Goal: Task Accomplishment & Management: Manage account settings

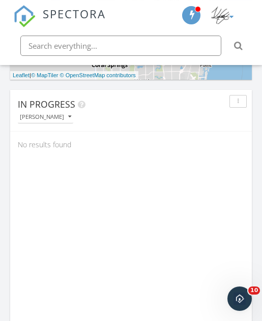
scroll to position [708, 0]
click at [60, 115] on div "[PERSON_NAME]" at bounding box center [45, 117] width 51 height 6
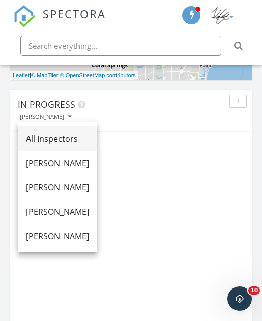
click at [81, 134] on div "All Inspectors" at bounding box center [57, 139] width 63 height 12
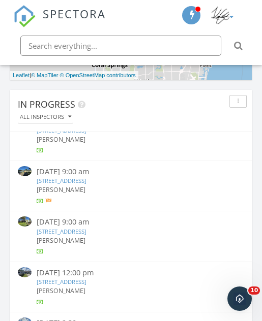
scroll to position [787, 0]
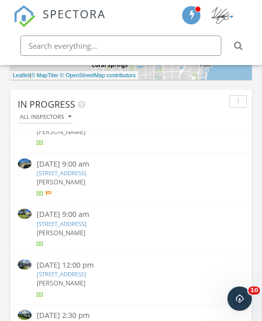
click at [86, 220] on link "13917 Geranium Pl, Wellington, FL 33414" at bounding box center [62, 224] width 50 height 8
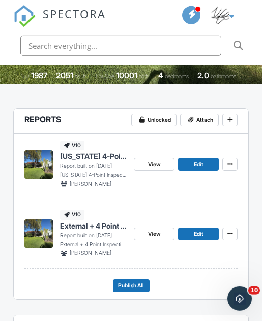
scroll to position [238, 0]
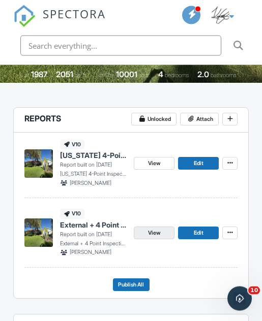
click at [165, 229] on link "View" at bounding box center [154, 233] width 41 height 13
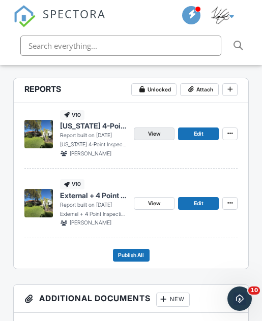
click at [164, 133] on link "View" at bounding box center [154, 134] width 41 height 13
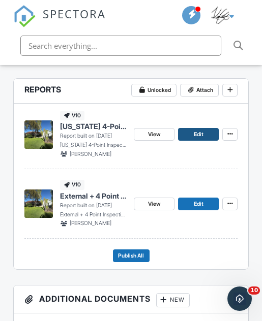
click at [206, 130] on link "Edit" at bounding box center [198, 134] width 41 height 13
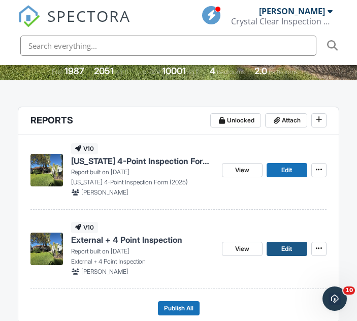
click at [292, 251] on span "Edit" at bounding box center [287, 249] width 11 height 10
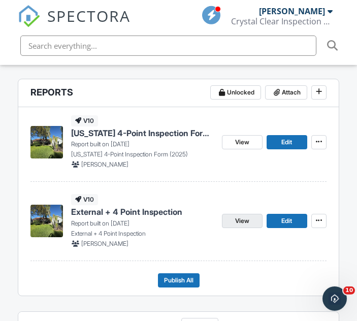
click at [253, 222] on link "View" at bounding box center [242, 221] width 41 height 14
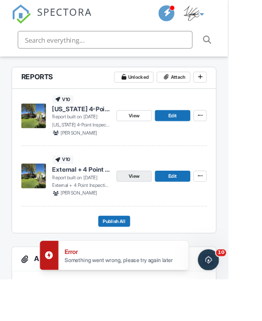
scroll to position [292, 0]
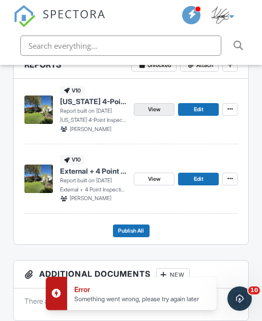
click at [163, 109] on link "View" at bounding box center [154, 109] width 41 height 13
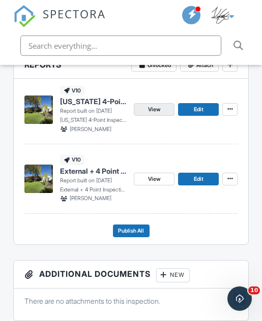
click at [167, 107] on link "View" at bounding box center [154, 109] width 41 height 13
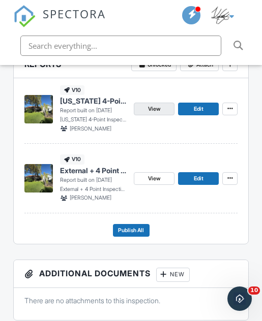
click at [164, 109] on link "View" at bounding box center [154, 109] width 41 height 13
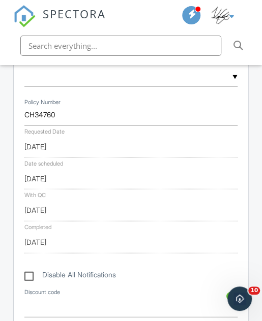
scroll to position [623, 0]
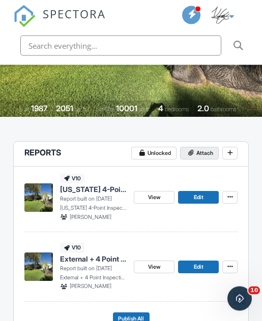
click at [202, 154] on span "Attach" at bounding box center [204, 153] width 17 height 9
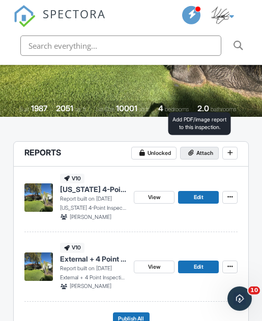
click at [211, 152] on span "Attach" at bounding box center [204, 153] width 17 height 9
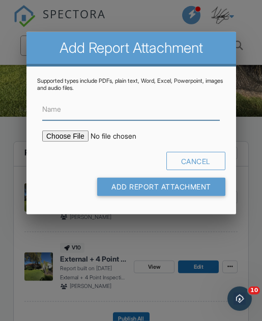
click at [176, 112] on input "Name" at bounding box center [130, 110] width 177 height 22
click at [178, 111] on input "Name" at bounding box center [130, 110] width 177 height 22
paste input "HOME_CH34760_10220_INSP_________CrystalClear_18_94_____C_20250929"
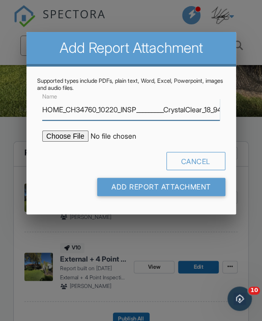
type input "HOME_CH34760_10220_INSP_________CrystalClear_18_94_____C_20250929"
click at [78, 133] on input "file" at bounding box center [120, 136] width 156 height 11
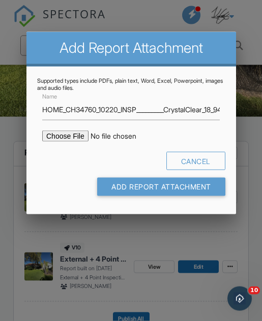
type input "C:\fakepath\HOME_CH34760_10220_INSP_________CrystalClear_18_94_____C_20250929.p…"
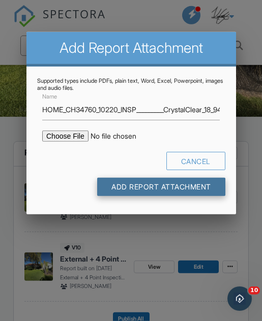
click at [192, 186] on input "Add Report Attachment" at bounding box center [161, 187] width 128 height 18
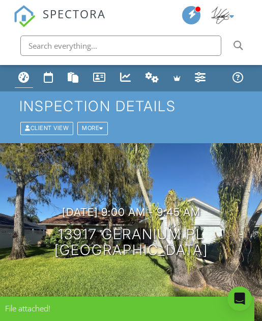
click at [19, 77] on div "Dashboard" at bounding box center [23, 77] width 11 height 11
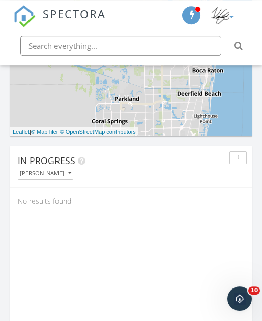
click at [61, 168] on button "[PERSON_NAME]" at bounding box center [45, 173] width 55 height 12
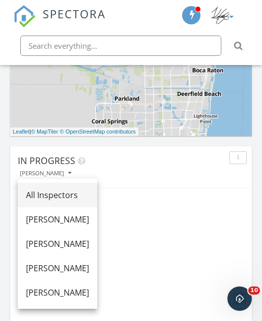
click at [77, 194] on div "All Inspectors" at bounding box center [57, 195] width 63 height 12
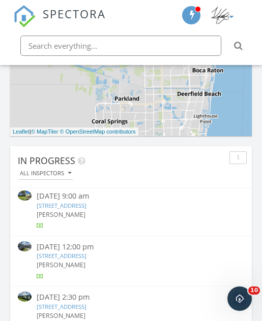
scroll to position [872, 0]
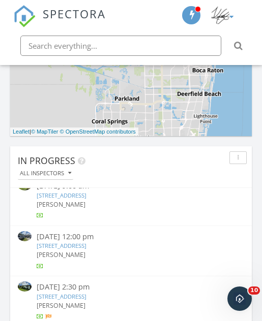
click at [86, 242] on link "611 SW 76th Ave, North Lauderdale, FL 33068" at bounding box center [62, 246] width 50 height 8
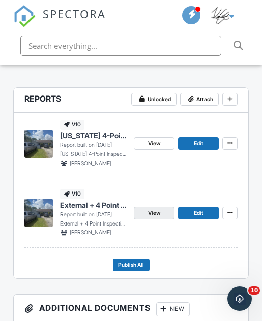
click at [161, 213] on link "View" at bounding box center [154, 213] width 41 height 13
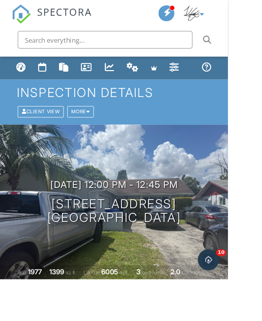
scroll to position [287, 0]
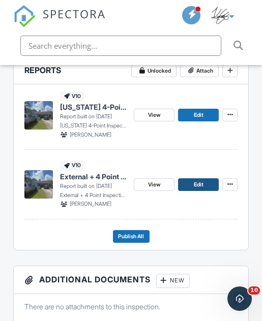
click at [207, 186] on link "Edit" at bounding box center [198, 184] width 41 height 13
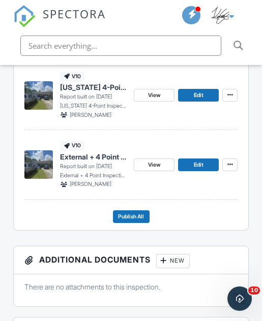
scroll to position [305, 0]
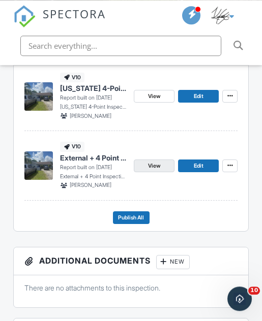
click at [165, 166] on link "View" at bounding box center [154, 166] width 41 height 13
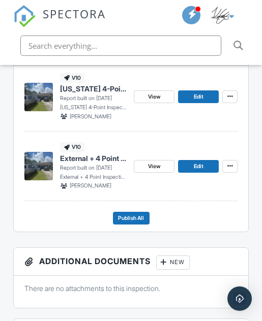
scroll to position [305, 0]
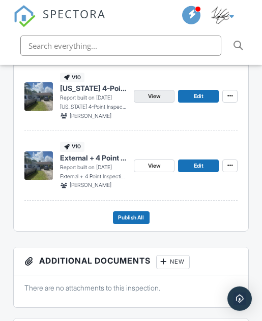
click at [166, 96] on link "View" at bounding box center [154, 96] width 41 height 13
click at [161, 91] on link "View" at bounding box center [154, 96] width 41 height 13
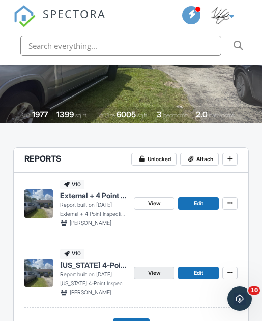
scroll to position [200, 0]
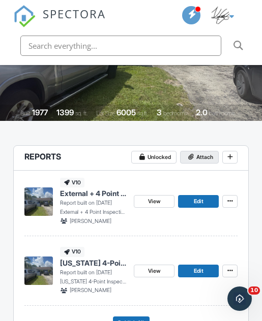
click at [204, 157] on span "Attach" at bounding box center [204, 157] width 17 height 9
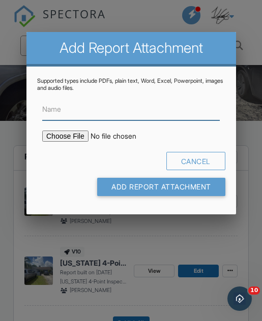
click at [174, 110] on input "Name" at bounding box center [130, 110] width 177 height 22
paste input "HOME_CH35065_10220_INSP_________CrystalClear_18_94_____C_20250929"
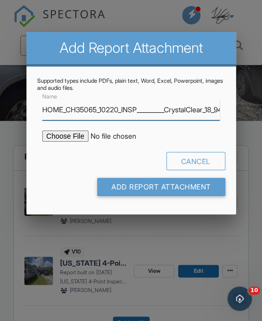
type input "HOME_CH35065_10220_INSP_________CrystalClear_18_94_____C_20250929"
click at [68, 133] on input "file" at bounding box center [120, 136] width 156 height 11
type input "C:\fakepath\HOME_CH35065_10220_INSP_________CrystalClear_18_94_____C_20250929.p…"
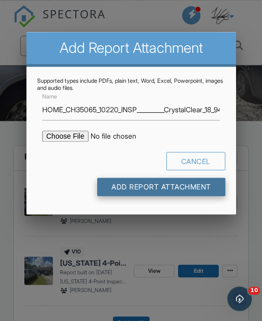
click at [196, 187] on input "Add Report Attachment" at bounding box center [161, 187] width 128 height 18
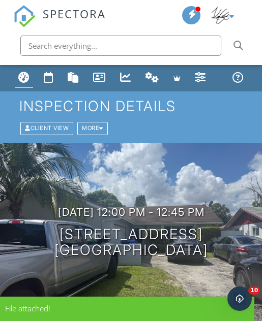
click at [21, 77] on div "Dashboard" at bounding box center [23, 77] width 11 height 11
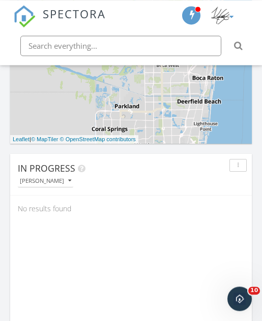
click at [61, 179] on div "[PERSON_NAME]" at bounding box center [45, 181] width 51 height 6
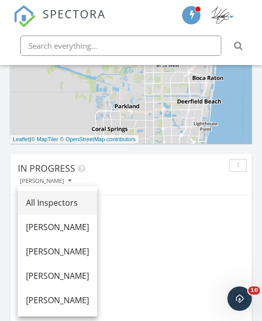
click at [87, 196] on link "All Inspectors" at bounding box center [57, 203] width 79 height 24
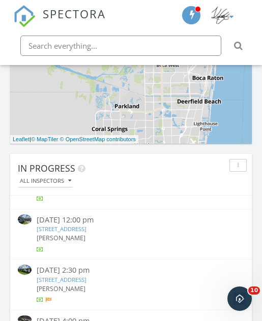
scroll to position [897, 0]
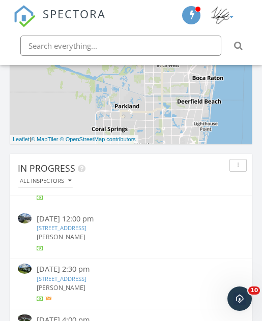
click at [86, 275] on link "14440 SW 295th St, Homestead, FL 33033" at bounding box center [62, 279] width 50 height 8
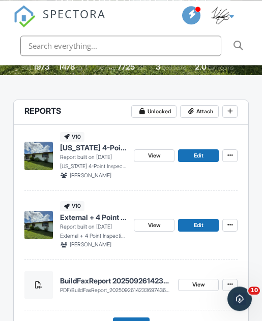
scroll to position [245, 0]
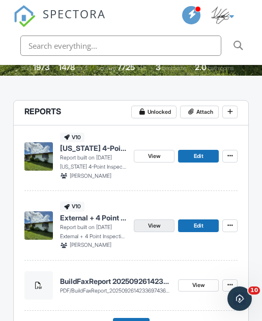
click at [160, 222] on span "View" at bounding box center [154, 226] width 12 height 9
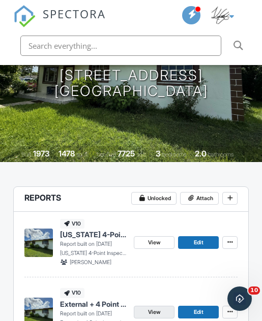
scroll to position [159, 0]
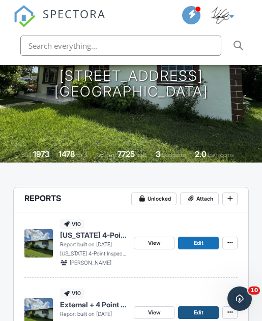
click at [208, 311] on link "Edit" at bounding box center [198, 312] width 41 height 13
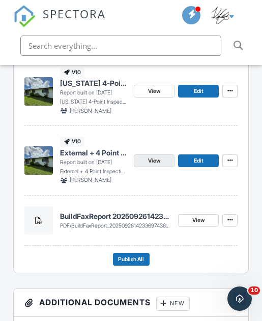
click at [164, 157] on link "View" at bounding box center [154, 160] width 41 height 13
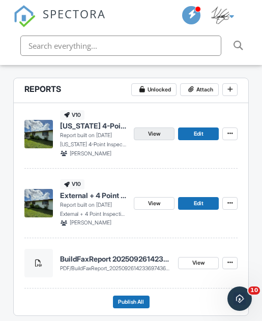
click at [164, 132] on link "View" at bounding box center [154, 134] width 41 height 13
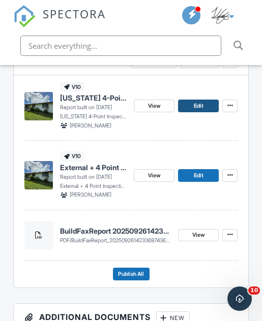
click at [207, 104] on link "Edit" at bounding box center [198, 106] width 41 height 13
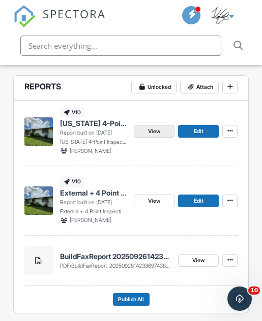
click at [167, 127] on link "View" at bounding box center [154, 131] width 41 height 13
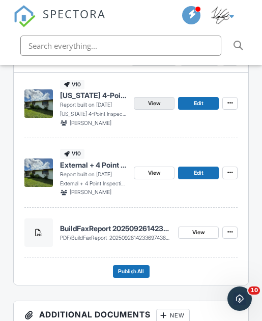
scroll to position [298, 0]
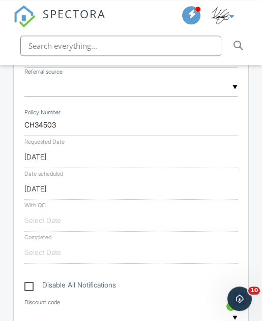
scroll to position [662, 0]
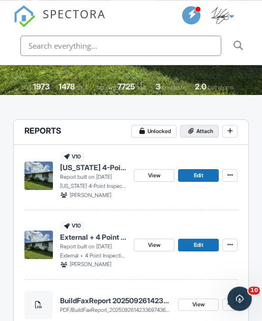
click at [207, 129] on span "Attach" at bounding box center [204, 131] width 17 height 9
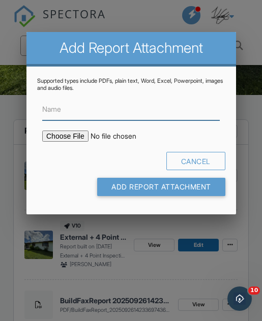
click at [112, 115] on input "Name" at bounding box center [130, 110] width 177 height 22
click at [118, 110] on input "Name" at bounding box center [130, 110] width 177 height 22
paste input "HOME_CH34503_10220_INSP_________CrystalClear_18_94_____C_20250929"
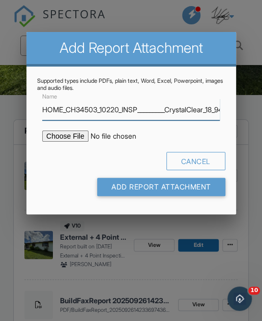
type input "HOME_CH34503_10220_INSP_________CrystalClear_18_94_____C_20250929"
click at [81, 140] on input "file" at bounding box center [120, 136] width 156 height 11
type input "C:\fakepath\HOME_CH34503_10220_INSP_________CrystalClear_18_94_____C_20250929.p…"
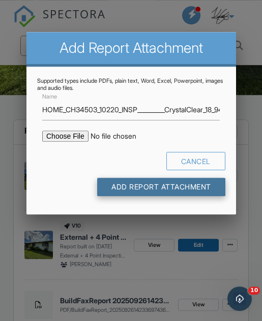
click at [199, 191] on input "Add Report Attachment" at bounding box center [161, 187] width 128 height 18
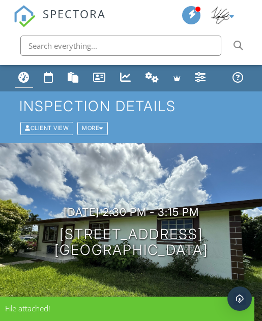
click at [23, 76] on div "Dashboard" at bounding box center [23, 77] width 11 height 11
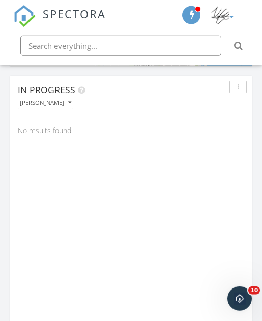
click at [58, 102] on div "[PERSON_NAME]" at bounding box center [45, 103] width 51 height 6
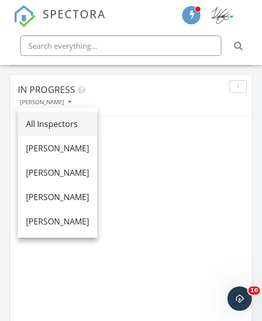
click at [87, 122] on div "All Inspectors" at bounding box center [57, 124] width 63 height 12
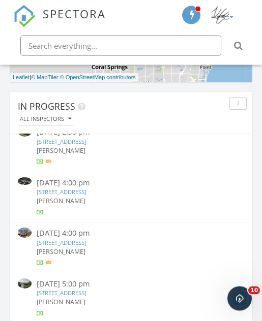
scroll to position [974, 0]
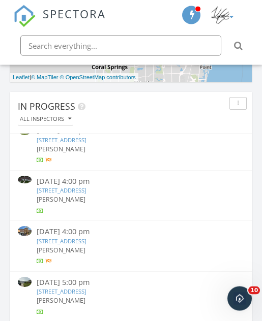
click at [86, 187] on link "12041 78th Pl N, West Palm Beach, FL 33412" at bounding box center [62, 191] width 50 height 8
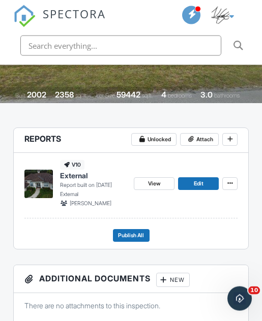
scroll to position [219, 0]
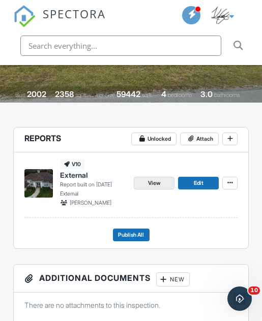
click at [166, 182] on link "View" at bounding box center [154, 183] width 41 height 13
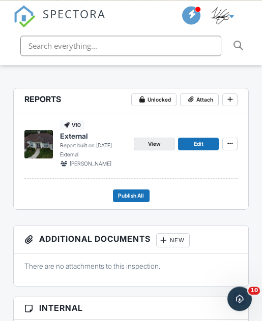
scroll to position [266, 0]
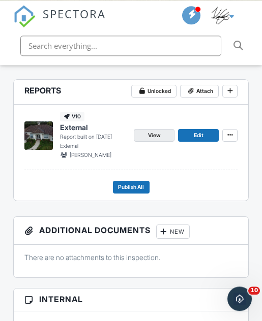
click at [160, 132] on span "View" at bounding box center [154, 135] width 12 height 9
click at [168, 132] on link "View" at bounding box center [154, 135] width 41 height 13
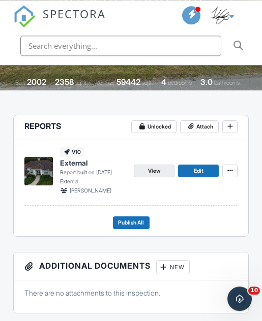
scroll to position [230, 0]
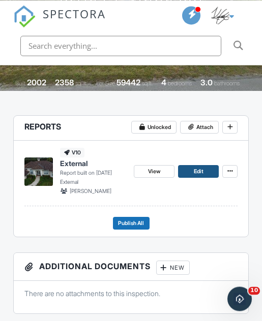
click at [206, 171] on link "Edit" at bounding box center [198, 171] width 41 height 13
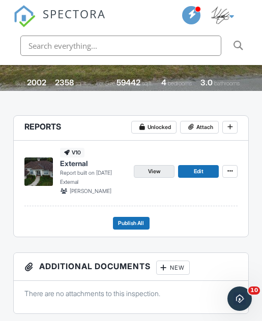
click at [162, 172] on link "View" at bounding box center [154, 171] width 41 height 13
click at [206, 171] on link "Edit" at bounding box center [198, 171] width 41 height 13
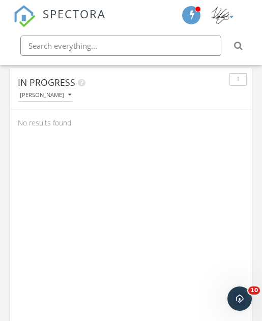
scroll to position [728, 0]
click at [60, 90] on button "[PERSON_NAME]" at bounding box center [45, 96] width 55 height 12
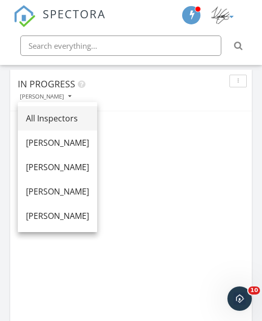
click at [76, 113] on div "All Inspectors" at bounding box center [57, 118] width 63 height 12
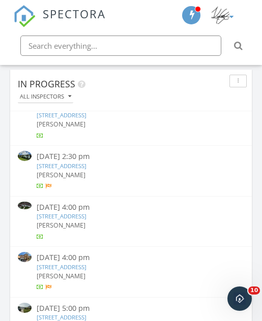
scroll to position [933, 0]
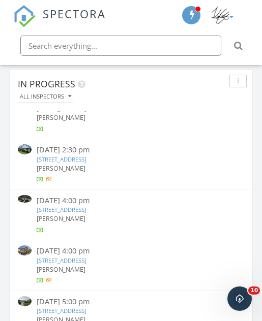
click at [86, 206] on link "12041 78th Pl N, West Palm Beach, FL 33412" at bounding box center [62, 210] width 50 height 8
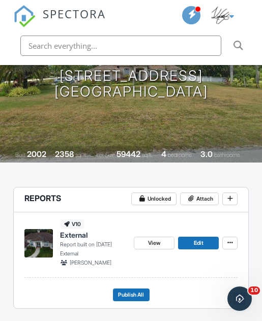
scroll to position [159, 0]
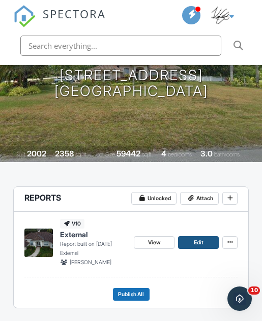
click at [202, 242] on span "Edit" at bounding box center [199, 242] width 10 height 9
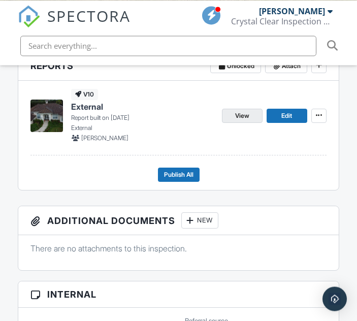
click at [248, 120] on link "View" at bounding box center [242, 116] width 41 height 14
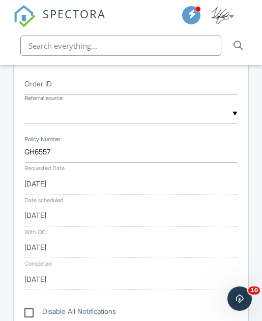
scroll to position [521, 0]
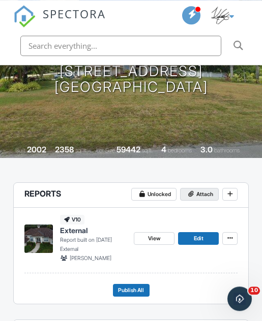
click at [208, 198] on span "Attach" at bounding box center [204, 194] width 17 height 9
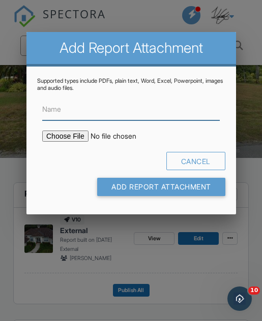
click at [105, 116] on input "Name" at bounding box center [130, 110] width 177 height 22
click at [108, 118] on input "Name" at bounding box center [130, 110] width 177 height 22
click at [85, 118] on input "Name" at bounding box center [130, 110] width 177 height 22
click at [86, 117] on input "Name" at bounding box center [130, 110] width 177 height 22
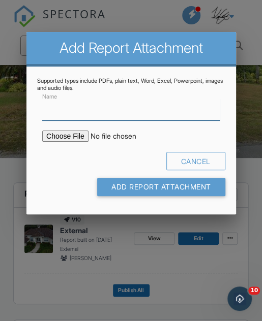
paste input "HOME_GH6557_10220_INSP_________CrystalClear_18_94_____C_20250929"
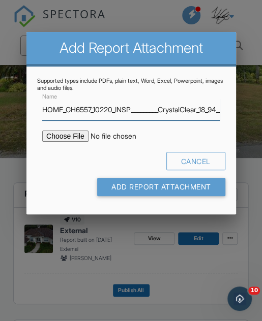
type input "HOME_GH6557_10220_INSP_________CrystalClear_18_94_____C_20250929"
click at [73, 136] on input "file" at bounding box center [120, 136] width 156 height 11
type input "C:\fakepath\HOME_GH6557_10220_INSP_________CrystalClear_18_94_____C_20250929.pdf"
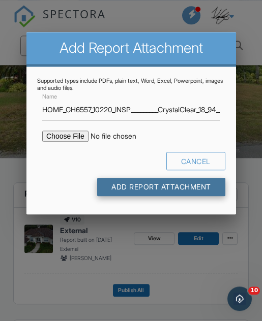
click at [207, 188] on input "Add Report Attachment" at bounding box center [161, 187] width 128 height 18
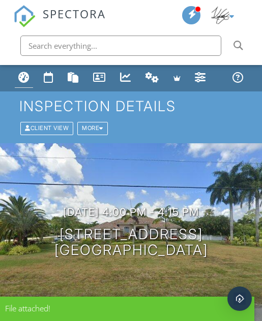
click at [25, 73] on div "Dashboard" at bounding box center [23, 77] width 11 height 11
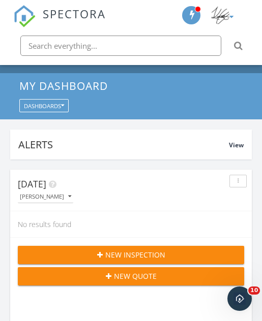
scroll to position [18, 0]
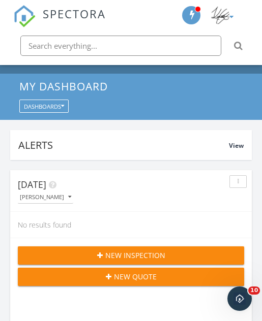
click at [68, 196] on icon "button" at bounding box center [69, 197] width 3 height 6
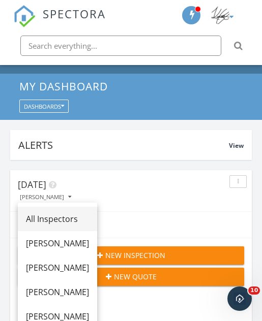
click at [89, 214] on div "All Inspectors" at bounding box center [57, 219] width 63 height 12
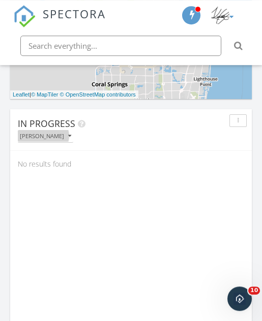
click at [68, 136] on icon "button" at bounding box center [69, 136] width 3 height 6
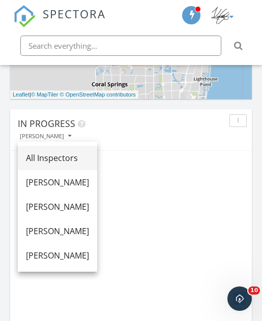
click at [81, 152] on div "All Inspectors" at bounding box center [57, 158] width 63 height 12
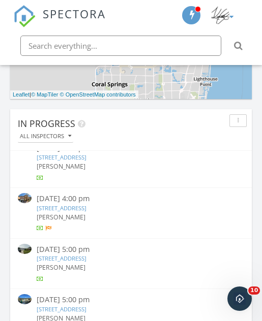
scroll to position [1030, 0]
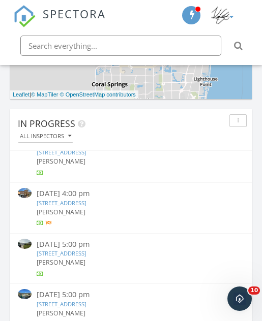
click at [86, 199] on link "11364 SW 243 Terrace, Homestead, FL 33032" at bounding box center [62, 203] width 50 height 8
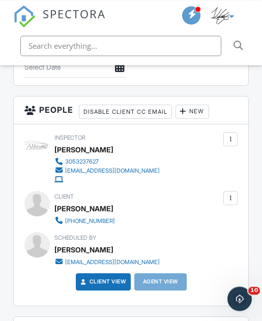
scroll to position [1265, 0]
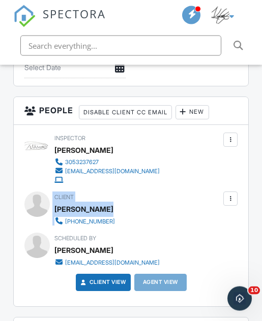
click at [146, 192] on div "Client Robert Thomas 786-246-0595" at bounding box center [130, 209] width 213 height 34
copy div "[PERSON_NAME]"
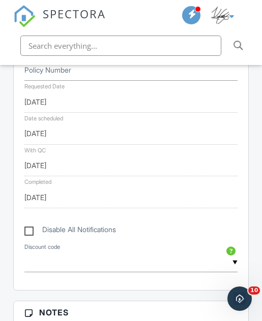
scroll to position [559, 0]
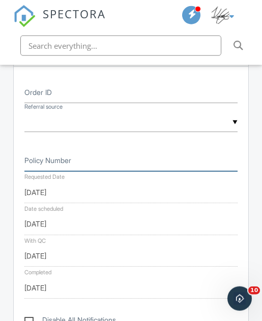
click at [132, 159] on input "Policy Number" at bounding box center [130, 160] width 213 height 22
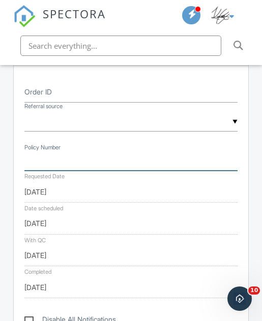
scroll to position [558, 0]
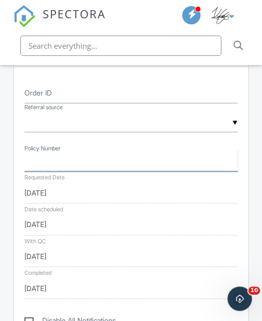
click at [89, 157] on input "Policy Number" at bounding box center [130, 160] width 213 height 22
click at [85, 156] on input "Policy Number" at bounding box center [130, 160] width 213 height 22
paste input "GH6598"
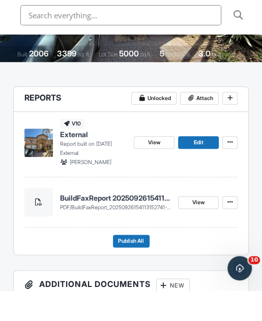
scroll to position [240, 0]
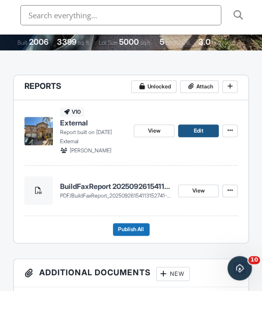
type input "GH6598"
click at [207, 155] on link "Edit" at bounding box center [198, 161] width 41 height 13
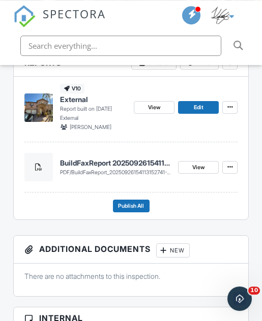
scroll to position [315, 0]
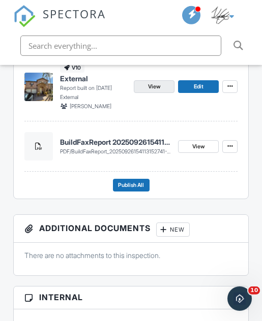
click at [164, 88] on link "View" at bounding box center [154, 86] width 41 height 13
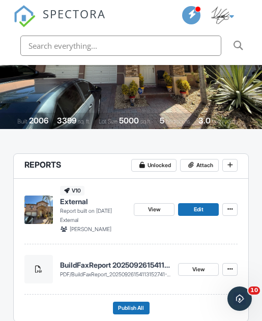
scroll to position [190, 0]
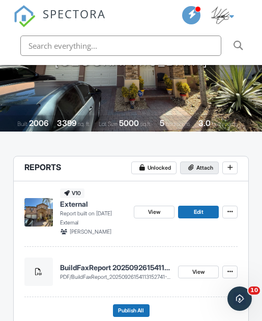
click at [205, 168] on span "Attach" at bounding box center [204, 168] width 17 height 9
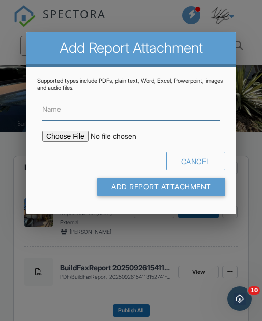
click at [101, 118] on input "Name" at bounding box center [130, 110] width 177 height 22
click at [102, 116] on input "Name" at bounding box center [130, 110] width 177 height 22
click at [101, 114] on input "Name" at bounding box center [130, 110] width 177 height 22
paste input "HOME_GH6598_10220_INSP_________CrystalClear_18_94_____C_20250929"
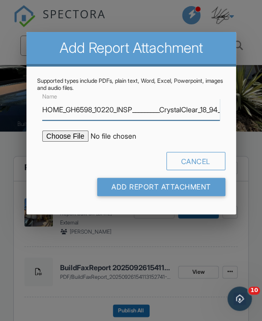
type input "HOME_GH6598_10220_INSP_________CrystalClear_18_94_____C_20250929"
click at [73, 141] on input "file" at bounding box center [120, 136] width 156 height 11
type input "C:\fakepath\HOME_GH6598_10220_INSP_________CrystalClear_18_94_____C_20250929.pdf"
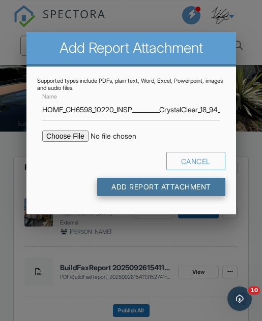
click at [156, 192] on input "Add Report Attachment" at bounding box center [161, 187] width 128 height 18
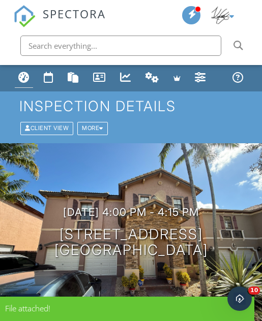
click at [26, 76] on div "Dashboard" at bounding box center [23, 77] width 11 height 11
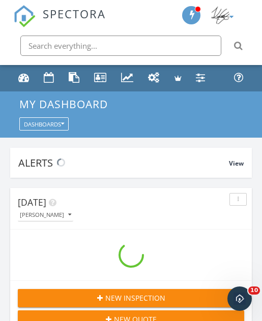
scroll to position [1739, 262]
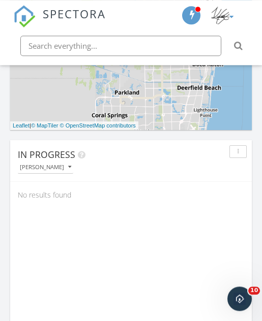
click at [54, 166] on div "[PERSON_NAME]" at bounding box center [45, 167] width 51 height 6
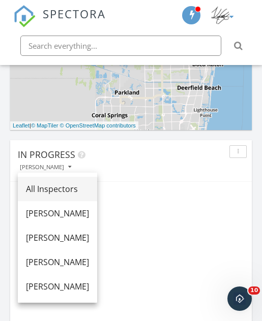
click at [88, 188] on div "All Inspectors" at bounding box center [57, 189] width 63 height 12
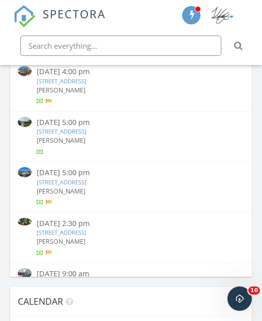
scroll to position [1027, 0]
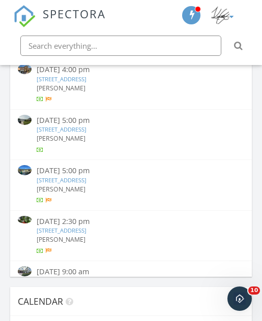
click at [86, 126] on link "13425 Northumberland Cir, Wellington, FL 33414" at bounding box center [62, 130] width 50 height 8
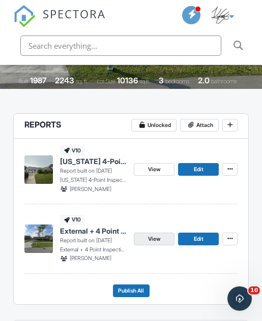
click at [163, 239] on link "View" at bounding box center [154, 239] width 41 height 13
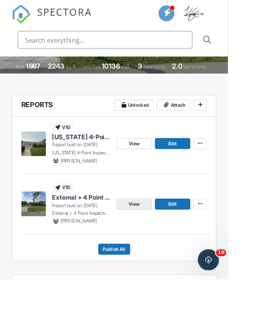
scroll to position [261, 0]
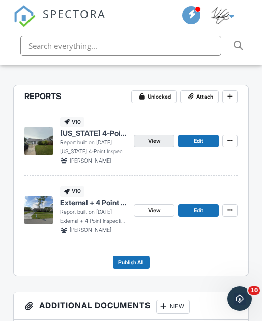
click at [166, 142] on link "View" at bounding box center [154, 141] width 41 height 13
click at [205, 206] on link "Edit" at bounding box center [198, 210] width 41 height 13
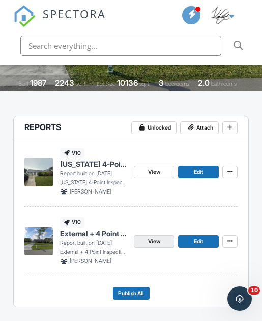
click at [164, 239] on link "View" at bounding box center [154, 241] width 41 height 13
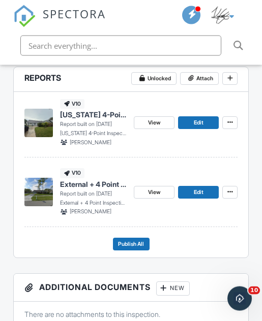
scroll to position [280, 0]
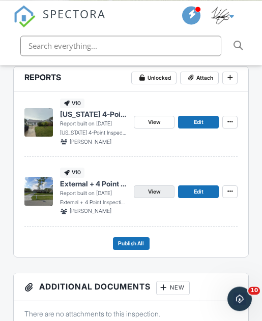
click at [161, 192] on link "View" at bounding box center [154, 191] width 41 height 13
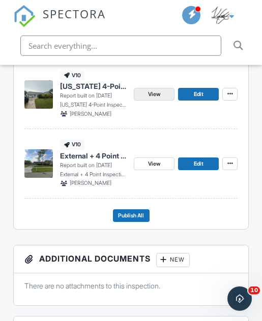
click at [167, 93] on link "View" at bounding box center [154, 94] width 41 height 13
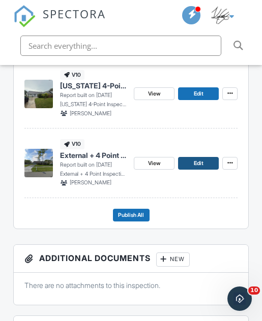
click at [205, 160] on link "Edit" at bounding box center [198, 163] width 41 height 13
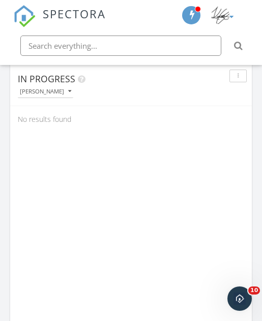
click at [68, 88] on icon "button" at bounding box center [69, 91] width 3 height 6
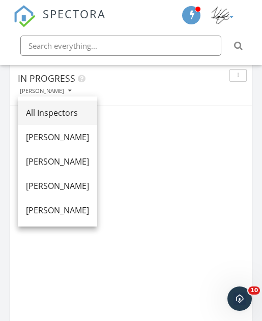
click at [89, 113] on div "All Inspectors" at bounding box center [57, 113] width 63 height 12
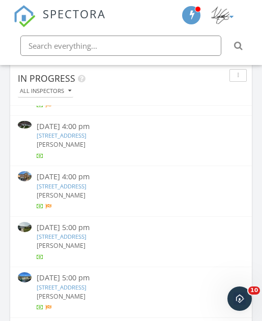
scroll to position [1002, 0]
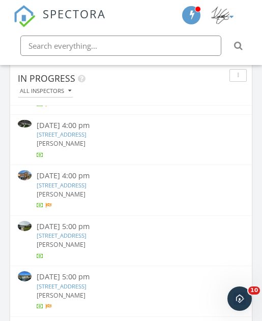
click at [86, 232] on link "13425 Northumberland Cir, Wellington, FL 33414" at bounding box center [62, 236] width 50 height 8
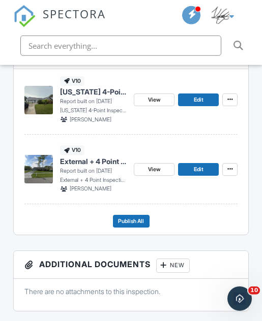
scroll to position [299, 0]
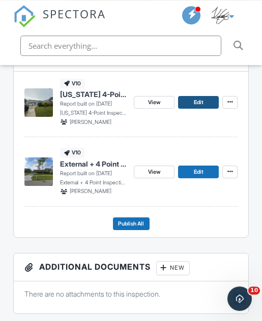
click at [204, 103] on link "Edit" at bounding box center [198, 102] width 41 height 13
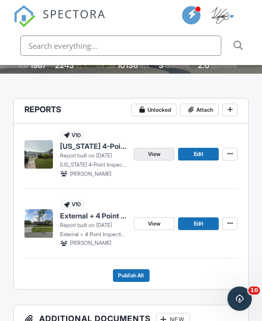
click at [164, 155] on link "View" at bounding box center [154, 154] width 41 height 13
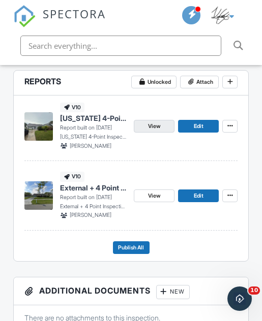
click at [162, 122] on link "View" at bounding box center [154, 126] width 41 height 13
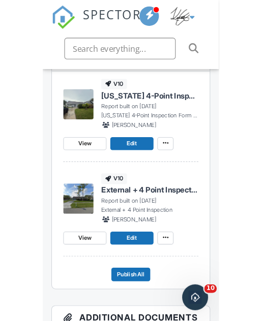
scroll to position [275, 0]
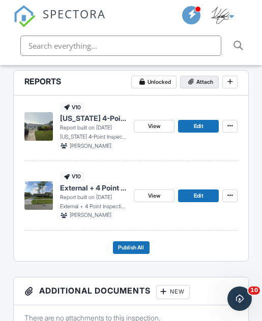
click at [206, 82] on span "Attach" at bounding box center [204, 82] width 17 height 9
click at [208, 81] on span "Attach" at bounding box center [204, 82] width 17 height 9
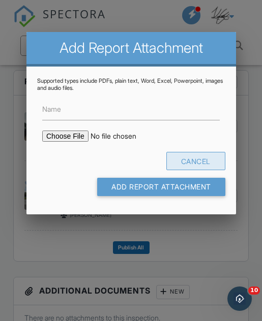
click at [215, 155] on div "Cancel" at bounding box center [195, 161] width 59 height 18
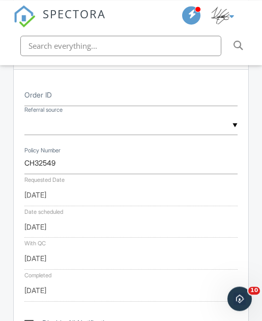
scroll to position [587, 0]
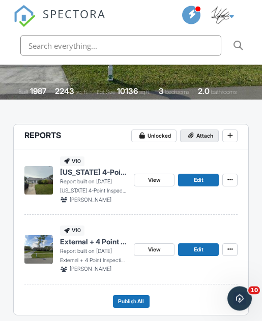
click at [210, 132] on span "Attach" at bounding box center [204, 136] width 17 height 9
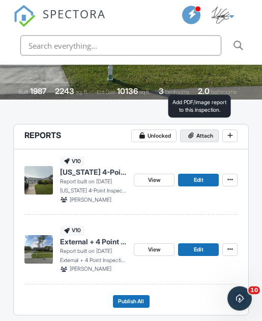
scroll to position [222, 0]
click at [205, 137] on span "Attach" at bounding box center [204, 136] width 17 height 9
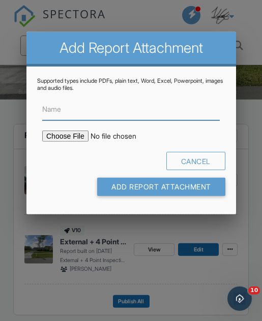
click at [163, 109] on input "Name" at bounding box center [130, 110] width 177 height 22
click at [164, 108] on input "Name" at bounding box center [130, 110] width 177 height 22
paste input "HOME_CH32549_10220_INSP_________CrystalClear_18_94_____C_20250929"
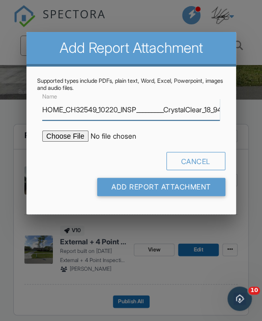
type input "HOME_CH32549_10220_INSP_________CrystalClear_18_94_____C_20250929"
click at [70, 132] on input "file" at bounding box center [120, 136] width 156 height 11
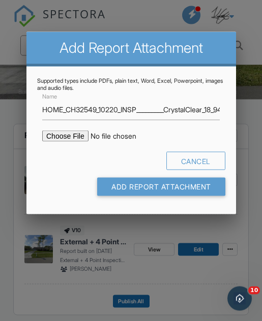
type input "C:\fakepath\HOME_CH32549_10220_INSP_________CrystalClear_18_94_____C_20250929.p…"
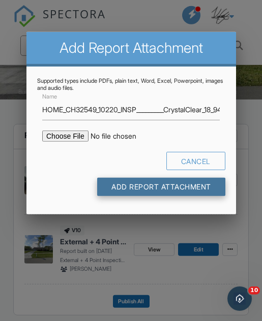
click at [195, 189] on input "Add Report Attachment" at bounding box center [161, 187] width 128 height 18
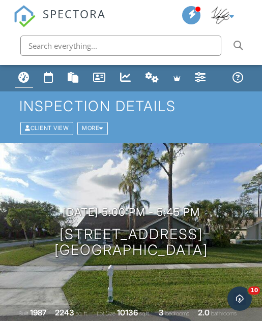
click at [24, 72] on div "Dashboard" at bounding box center [23, 77] width 11 height 11
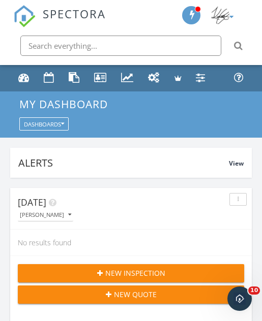
scroll to position [1739, 262]
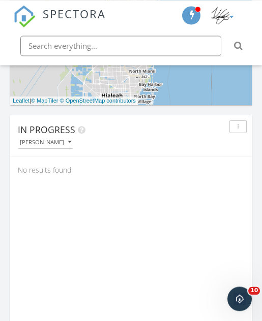
click at [64, 132] on span "In Progress" at bounding box center [46, 129] width 57 height 12
click at [58, 142] on div "[PERSON_NAME]" at bounding box center [45, 142] width 51 height 6
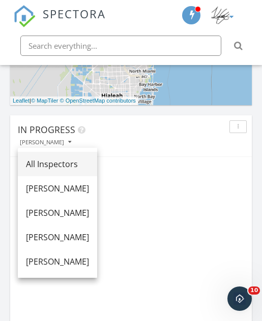
click at [83, 157] on link "All Inspectors" at bounding box center [57, 164] width 79 height 24
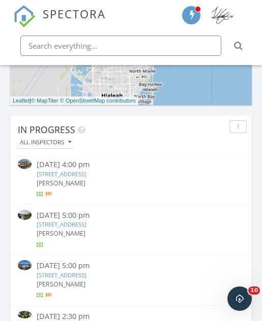
scroll to position [1052, 0]
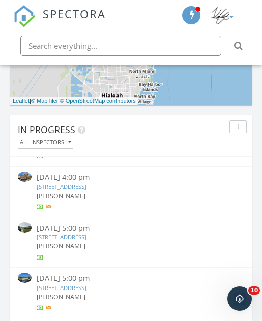
click at [86, 284] on link "5407 SW 128th ct , Miami, FL 33175" at bounding box center [62, 288] width 50 height 8
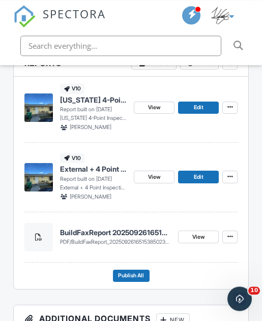
scroll to position [418, 0]
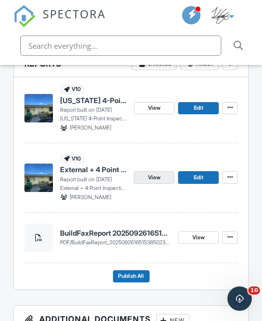
click at [161, 176] on link "View" at bounding box center [154, 177] width 41 height 13
click at [163, 176] on link "View" at bounding box center [154, 177] width 41 height 13
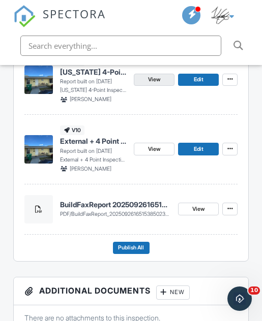
click at [160, 81] on span "View" at bounding box center [154, 79] width 12 height 9
click at [165, 143] on link "View" at bounding box center [154, 149] width 41 height 13
click at [210, 78] on link "Edit" at bounding box center [198, 80] width 41 height 13
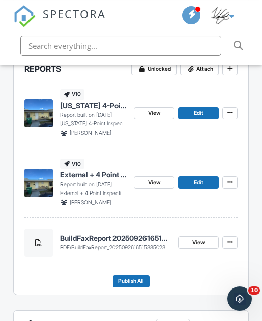
scroll to position [400, 0]
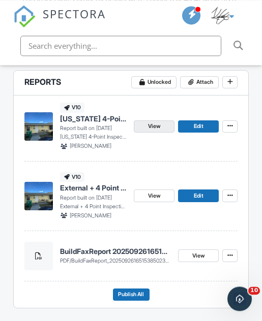
click at [165, 126] on link "View" at bounding box center [154, 126] width 41 height 13
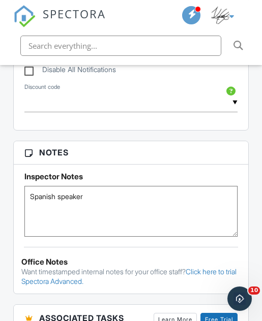
scroll to position [985, 0]
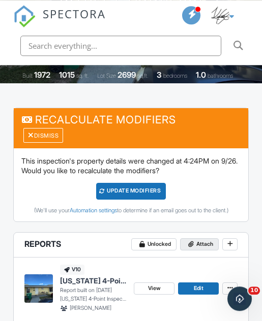
click at [204, 242] on span "Attach" at bounding box center [204, 244] width 17 height 9
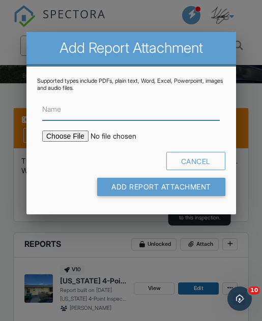
click at [140, 119] on input "Name" at bounding box center [130, 110] width 177 height 22
click at [143, 118] on input "Name" at bounding box center [130, 110] width 177 height 22
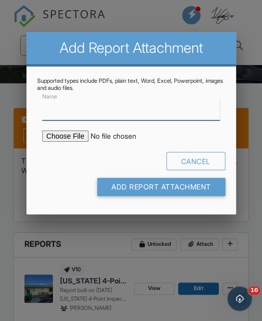
click at [140, 116] on input "Name" at bounding box center [130, 110] width 177 height 22
paste input "HOME_CH35096_10220_INSP_________CrystalClear_18_94_____C_20250929"
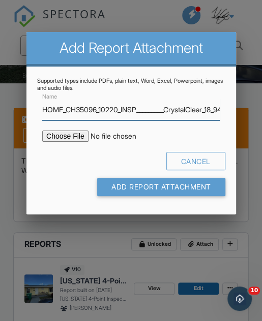
type input "HOME_CH35096_10220_INSP_________CrystalClear_18_94_____C_20250929"
click at [70, 141] on input "file" at bounding box center [120, 136] width 156 height 11
type input "C:\fakepath\HOME_CH35096_10220_INSP_________CrystalClear_18_94_____C_20250929.p…"
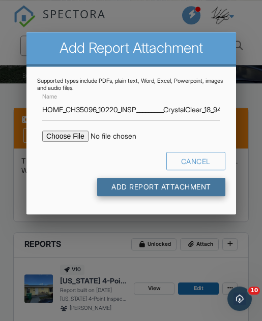
click at [183, 193] on input "Add Report Attachment" at bounding box center [161, 187] width 128 height 18
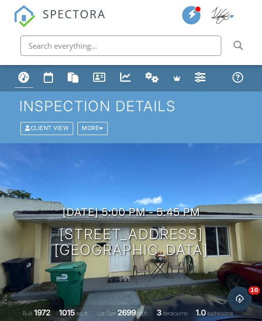
click at [25, 79] on div "Dashboard" at bounding box center [23, 77] width 11 height 11
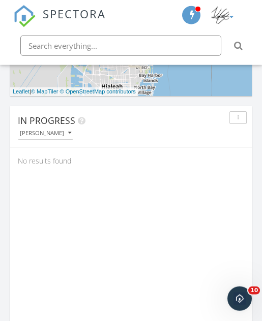
click at [68, 130] on icon "button" at bounding box center [69, 133] width 3 height 6
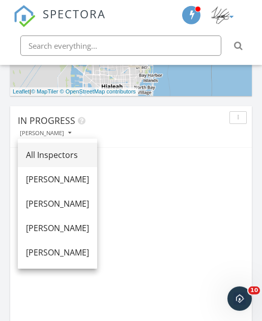
click at [89, 154] on div "All Inspectors" at bounding box center [57, 155] width 63 height 12
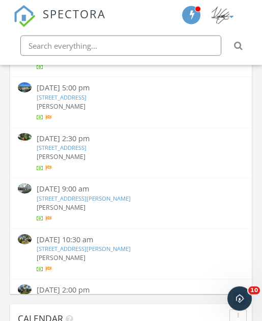
scroll to position [1126, 0]
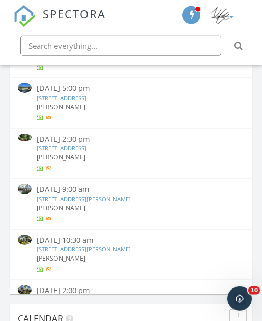
click at [86, 144] on link "[STREET_ADDRESS]" at bounding box center [62, 148] width 50 height 8
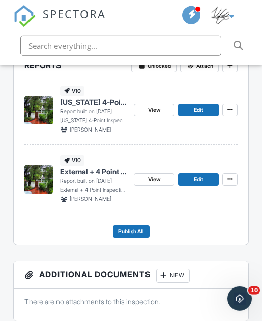
scroll to position [291, 0]
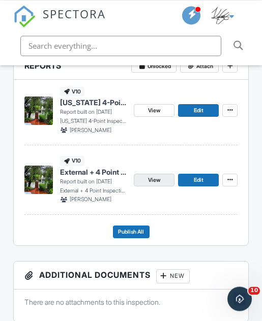
click at [163, 180] on link "View" at bounding box center [154, 180] width 41 height 13
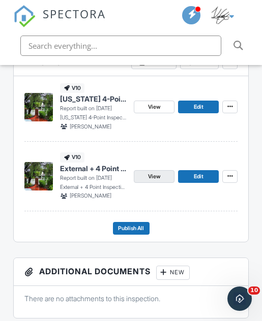
scroll to position [292, 0]
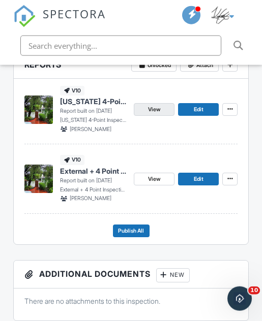
click at [162, 110] on link "View" at bounding box center [154, 109] width 41 height 13
click at [161, 107] on link "View" at bounding box center [154, 109] width 41 height 13
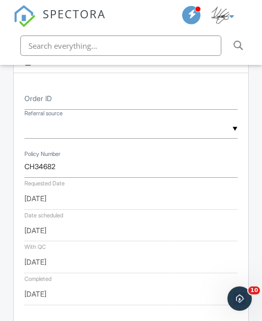
scroll to position [570, 0]
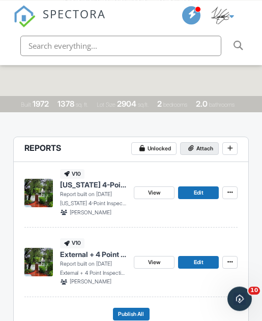
click at [208, 148] on span "Attach" at bounding box center [204, 148] width 17 height 9
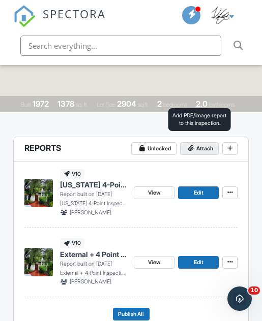
click at [204, 148] on span "Attach" at bounding box center [204, 148] width 17 height 9
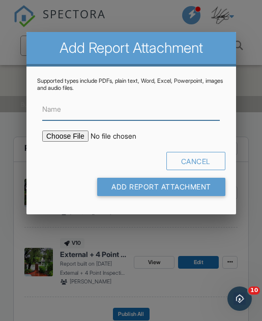
click at [174, 115] on input "Name" at bounding box center [130, 110] width 177 height 22
click at [176, 112] on input "Name" at bounding box center [130, 110] width 177 height 22
click at [177, 111] on input "Name" at bounding box center [130, 110] width 177 height 22
paste input "HOME_CH34682_10220_INSP_________CrystalClear_18_40_____C_20250929"
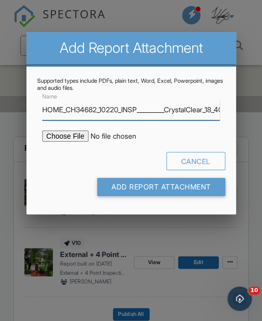
type input "HOME_CH34682_10220_INSP_________CrystalClear_18_40_____C_20250929"
click at [82, 136] on input "file" at bounding box center [120, 136] width 156 height 11
type input "C:\fakepath\HOME_CH34682_10220_INSP_________CrystalClear_18_40_____C_20250929.p…"
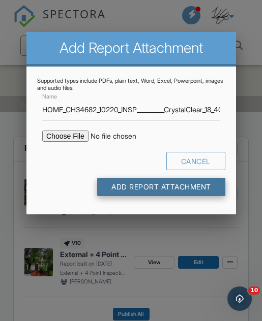
click at [196, 186] on input "Add Report Attachment" at bounding box center [161, 187] width 128 height 18
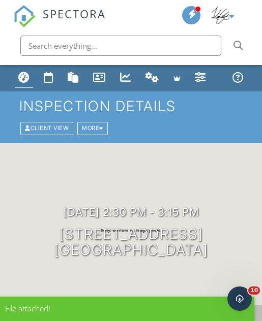
click at [25, 75] on div "Dashboard" at bounding box center [23, 77] width 11 height 11
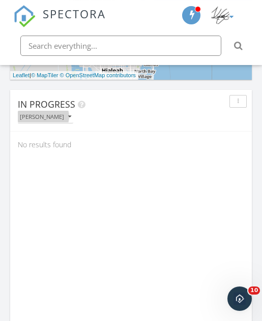
click at [68, 118] on icon "button" at bounding box center [69, 117] width 3 height 6
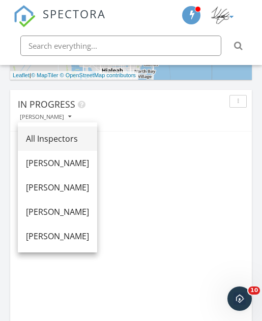
click at [81, 139] on div "All Inspectors" at bounding box center [57, 139] width 63 height 12
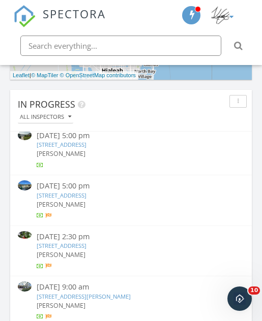
scroll to position [1120, 0]
click at [86, 191] on link "[STREET_ADDRESS]" at bounding box center [62, 195] width 50 height 8
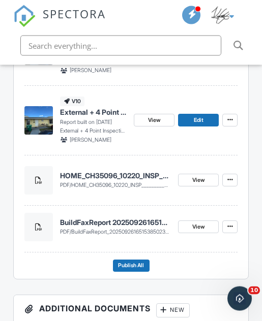
click at [158, 174] on h4 "HOME_CH35096_10220_INSP_________CrystalClear_18_94_____C_20250929" at bounding box center [115, 176] width 111 height 10
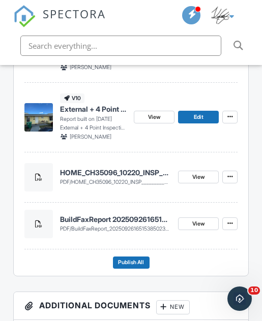
scroll to position [478, 0]
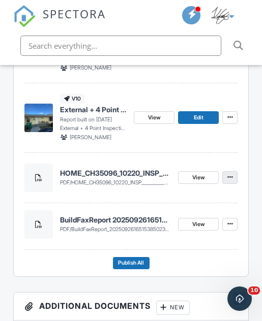
click at [234, 173] on span at bounding box center [230, 177] width 10 height 10
click at [232, 174] on icon at bounding box center [230, 177] width 6 height 6
click at [229, 177] on span at bounding box center [230, 177] width 10 height 10
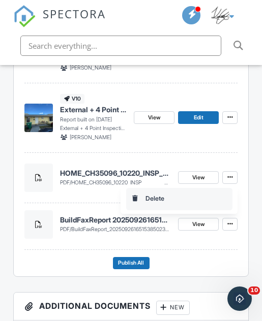
click at [216, 198] on label "Delete" at bounding box center [179, 199] width 106 height 22
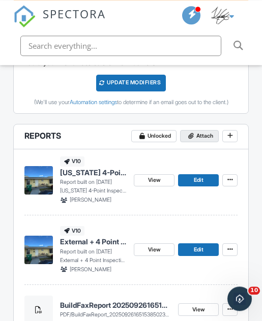
click at [207, 132] on span "Attach" at bounding box center [204, 136] width 17 height 9
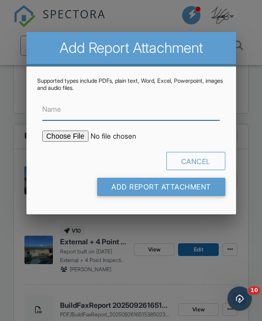
click at [167, 113] on input "Name" at bounding box center [130, 110] width 177 height 22
click at [168, 111] on input "Name" at bounding box center [130, 110] width 177 height 22
paste input "HOME_CH35096_10220_INSP_________CrystalClear_18_94_____C_20250929"
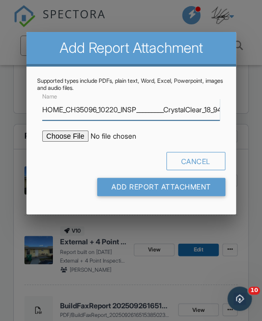
type input "HOME_CH35096_10220_INSP_________CrystalClear_18_94_____C_20250929"
click at [74, 134] on input "file" at bounding box center [120, 136] width 156 height 11
type input "C:\fakepath\HOME_CH35096_10220_INSP_________CrystalClear_18_94_____C_20250929.p…"
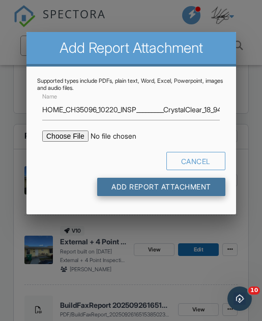
click at [195, 188] on input "Add Report Attachment" at bounding box center [161, 187] width 128 height 18
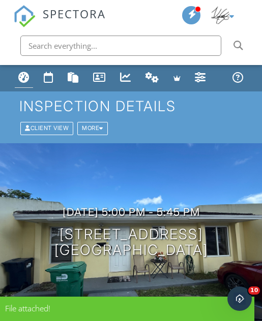
click at [23, 79] on div "Dashboard" at bounding box center [23, 77] width 11 height 11
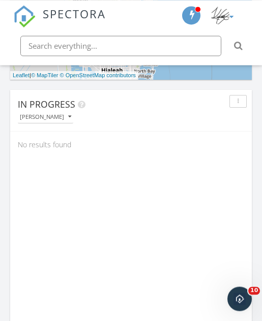
scroll to position [711, 0]
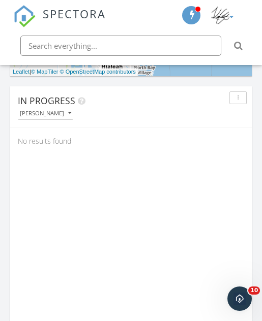
click at [61, 114] on div "[PERSON_NAME]" at bounding box center [45, 113] width 51 height 6
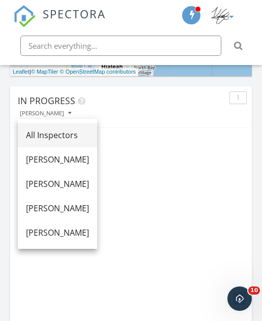
click at [86, 133] on div "All Inspectors" at bounding box center [57, 135] width 63 height 12
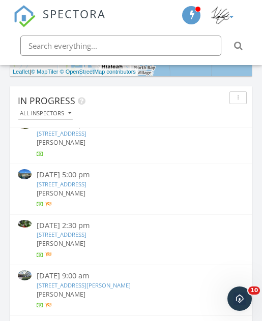
scroll to position [1126, 0]
click at [131, 282] on link "[STREET_ADDRESS][PERSON_NAME]" at bounding box center [84, 286] width 94 height 8
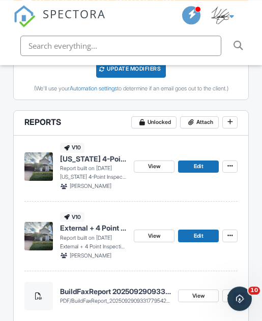
scroll to position [359, 0]
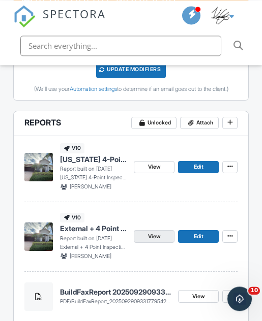
click at [164, 236] on link "View" at bounding box center [154, 236] width 41 height 13
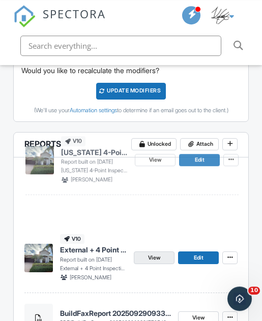
scroll to position [336, 0]
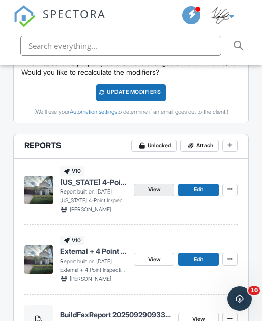
click at [169, 192] on link "View" at bounding box center [154, 190] width 41 height 13
click at [168, 189] on link "View" at bounding box center [154, 190] width 41 height 13
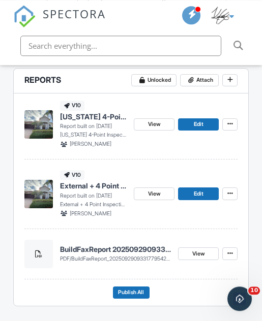
scroll to position [402, 0]
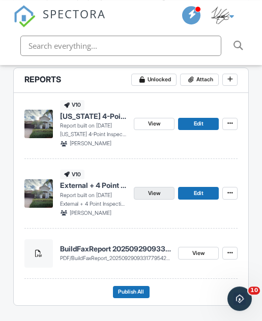
click at [159, 191] on span "View" at bounding box center [154, 193] width 12 height 9
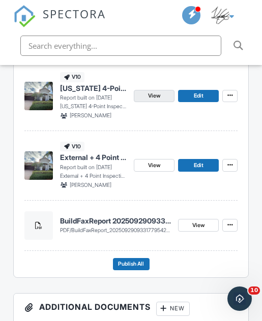
click at [161, 90] on link "View" at bounding box center [154, 96] width 41 height 13
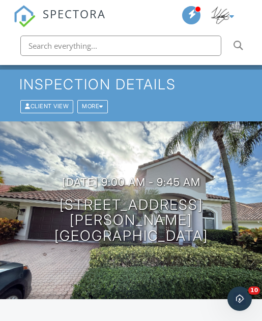
scroll to position [0, 0]
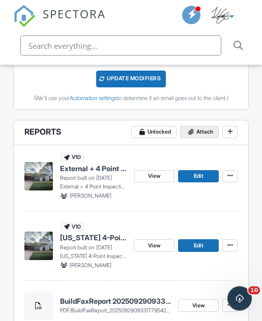
click at [210, 128] on span "Attach" at bounding box center [204, 132] width 17 height 9
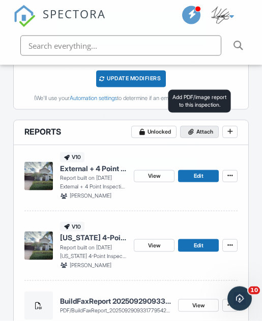
scroll to position [351, 0]
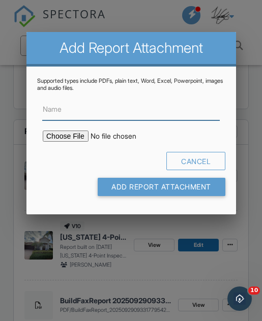
click at [198, 116] on input "Name" at bounding box center [130, 110] width 177 height 22
click at [201, 115] on input "Name" at bounding box center [130, 110] width 177 height 22
click at [199, 116] on input "Name" at bounding box center [130, 110] width 177 height 22
paste input "HOME_GH40189_10220_INSP_________CrystalClear_18_94_____C_20250929"
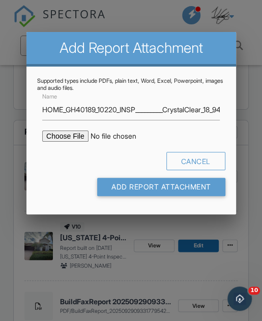
click at [87, 139] on input "file" at bounding box center [120, 136] width 156 height 11
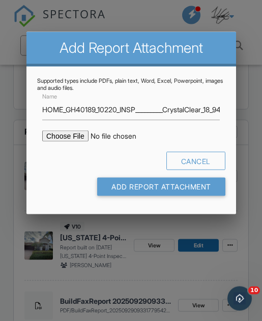
click at [190, 18] on div at bounding box center [131, 149] width 262 height 401
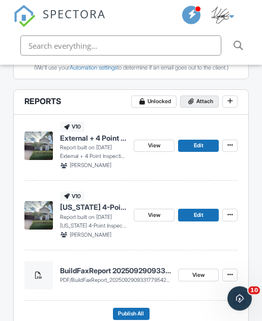
click at [207, 99] on span "Attach" at bounding box center [204, 101] width 17 height 9
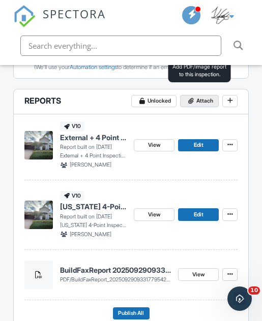
click at [206, 98] on span "Attach" at bounding box center [204, 101] width 17 height 9
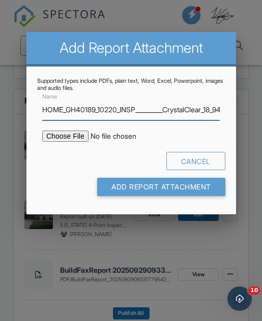
click at [191, 111] on input "HOME_GH40189_10220_INSP_________CrystalClear_18_94_____C_20250929" at bounding box center [130, 110] width 177 height 22
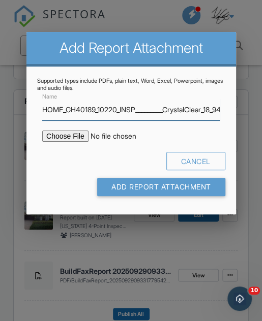
click at [191, 112] on input "HOME_GH40189_10220_INSP_________CrystalClear_18_94_____C_20250929" at bounding box center [130, 110] width 177 height 22
paste input "HOME_GH40189_10220_INSP_________CrystalClear_18_94_____C_20250929 copy"
type input "HOME_GH40189_10220_INSP_________CrystalClear_18_94_____C_20250929"
click at [68, 136] on input "file" at bounding box center [120, 136] width 156 height 11
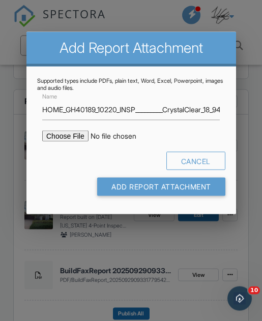
type input "C:\fakepath\HOME_GH40189_10220_INSP_________CrystalClear_18_94_____C_20250929 c…"
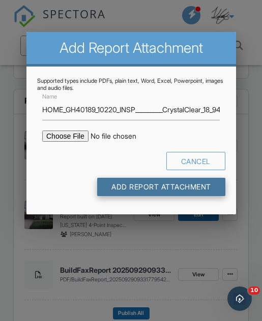
click at [182, 184] on input "Add Report Attachment" at bounding box center [161, 187] width 128 height 18
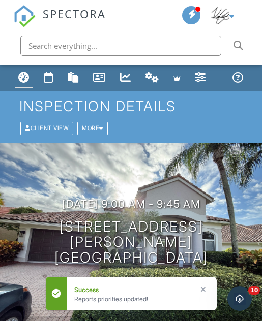
click at [21, 82] on div "Dashboard" at bounding box center [23, 77] width 11 height 11
click at [21, 80] on div "Dashboard" at bounding box center [23, 77] width 11 height 11
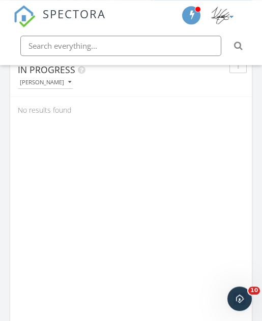
click at [58, 85] on button "[PERSON_NAME]" at bounding box center [45, 82] width 55 height 12
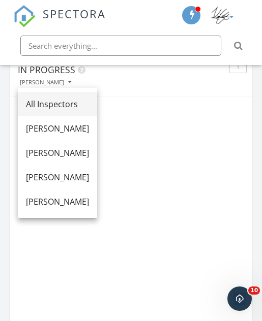
click at [81, 96] on link "All Inspectors" at bounding box center [57, 104] width 79 height 24
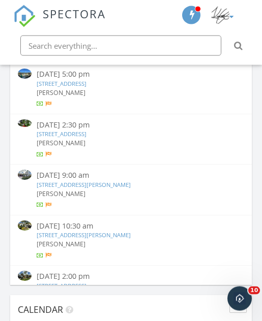
scroll to position [808, 0]
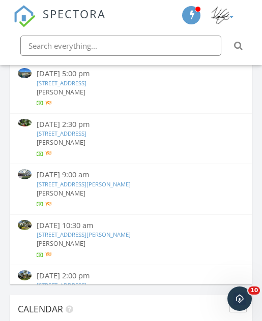
click at [131, 231] on link "1903 Oak Berry Cir, Wellington, FL 33414" at bounding box center [84, 235] width 94 height 8
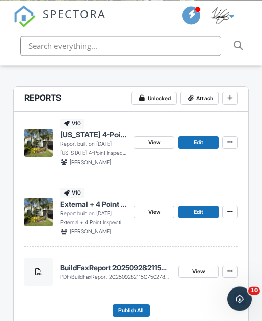
scroll to position [259, 0]
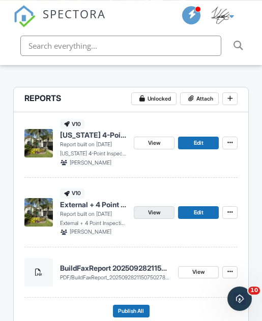
click at [164, 210] on link "View" at bounding box center [154, 212] width 41 height 13
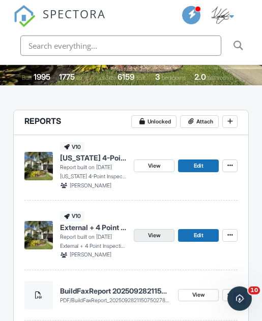
scroll to position [236, 0]
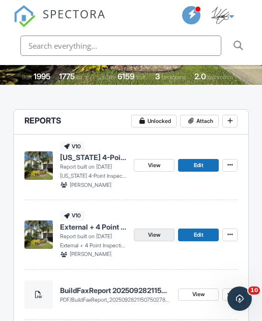
click at [163, 233] on link "View" at bounding box center [154, 235] width 41 height 13
click at [156, 238] on link "View" at bounding box center [154, 235] width 41 height 13
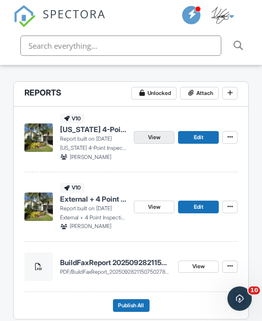
click at [167, 132] on link "View" at bounding box center [154, 137] width 41 height 13
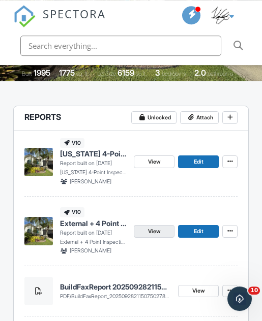
scroll to position [240, 0]
click at [161, 228] on link "View" at bounding box center [154, 231] width 41 height 13
click at [170, 228] on link "View" at bounding box center [154, 231] width 41 height 13
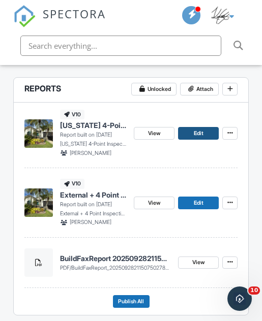
click at [209, 131] on link "Edit" at bounding box center [198, 133] width 41 height 13
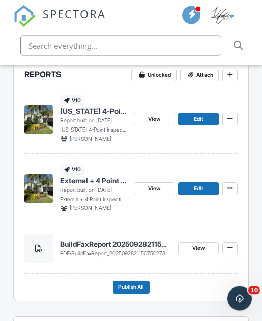
scroll to position [284, 0]
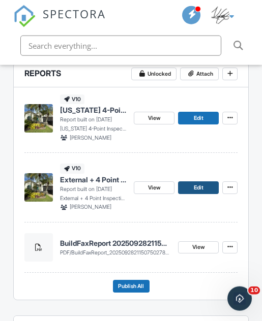
click at [207, 185] on link "Edit" at bounding box center [198, 187] width 41 height 13
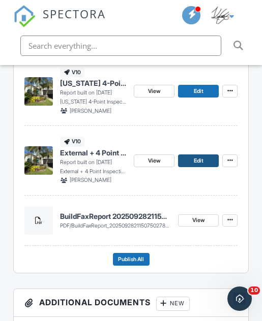
scroll to position [312, 0]
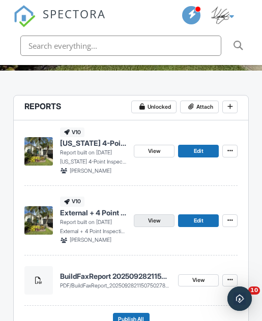
click at [164, 219] on link "View" at bounding box center [154, 220] width 41 height 13
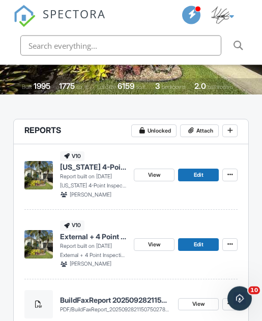
scroll to position [227, 0]
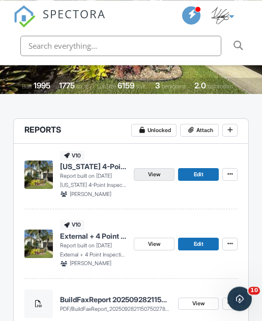
click at [164, 175] on link "View" at bounding box center [154, 174] width 41 height 13
click at [260, 41] on nav "SPECTORA [PERSON_NAME] Crystal Clear Inspection Services Role: Inspector Dashbo…" at bounding box center [131, 32] width 262 height 65
click at [163, 168] on link "View" at bounding box center [154, 174] width 41 height 13
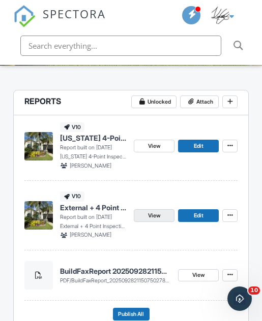
click at [167, 214] on link "View" at bounding box center [154, 215] width 41 height 13
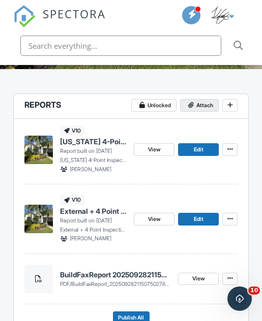
click at [208, 105] on span "Attach" at bounding box center [204, 105] width 17 height 9
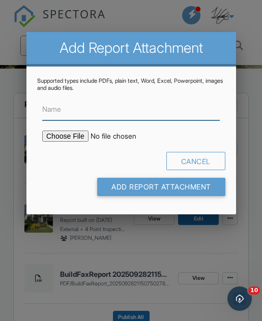
click at [183, 118] on input "Name" at bounding box center [130, 110] width 177 height 22
click at [100, 110] on input "Name" at bounding box center [130, 110] width 177 height 22
click at [97, 113] on input "Name" at bounding box center [130, 110] width 177 height 22
paste input "HOME_GH39623_10220_INSP_________CrystalClear_18_40_____C_20250929"
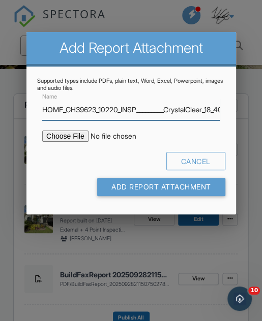
type input "HOME_GH39623_10220_INSP_________CrystalClear_18_40_____C_20250929"
click at [74, 141] on input "file" at bounding box center [120, 136] width 156 height 11
type input "C:\fakepath\HOME_GH39623_10220_INSP_________CrystalClear_18_40_____C_20250929.p…"
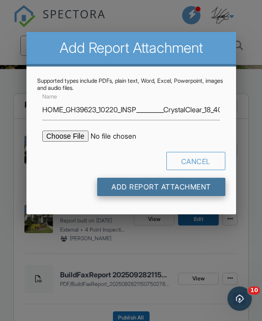
click at [198, 191] on input "Add Report Attachment" at bounding box center [161, 187] width 128 height 18
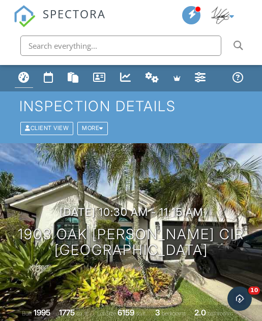
click at [24, 76] on div "Dashboard" at bounding box center [23, 77] width 11 height 11
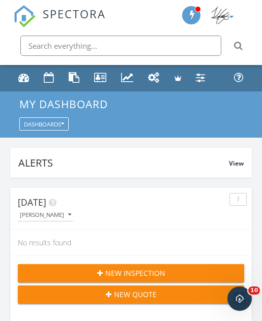
scroll to position [75, 0]
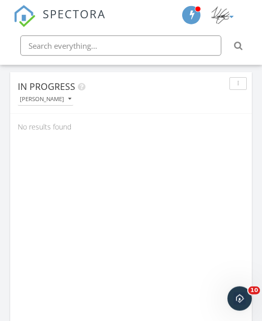
click at [56, 101] on div "[PERSON_NAME]" at bounding box center [45, 99] width 51 height 6
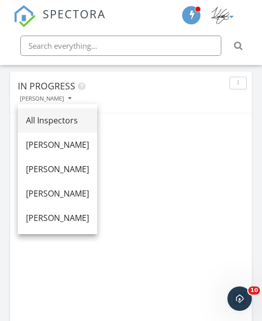
click at [80, 117] on div "All Inspectors" at bounding box center [57, 120] width 63 height 12
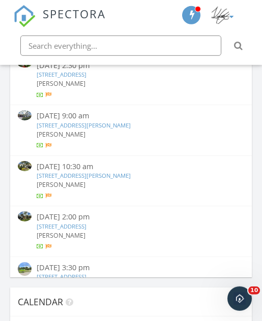
scroll to position [818, 0]
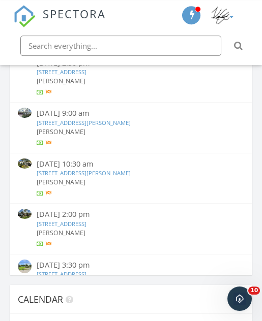
click at [126, 229] on div "[PERSON_NAME]" at bounding box center [131, 233] width 189 height 9
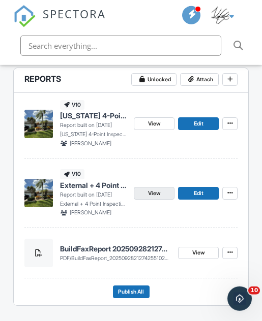
scroll to position [278, 0]
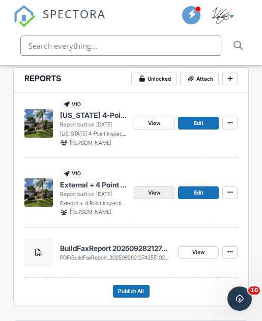
click at [161, 191] on link "View" at bounding box center [154, 193] width 41 height 13
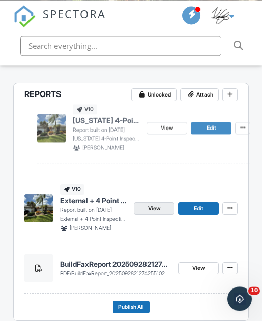
scroll to position [263, 0]
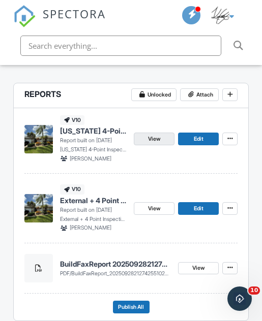
click at [156, 136] on span "View" at bounding box center [154, 139] width 12 height 9
click at [159, 138] on span "View" at bounding box center [154, 139] width 12 height 9
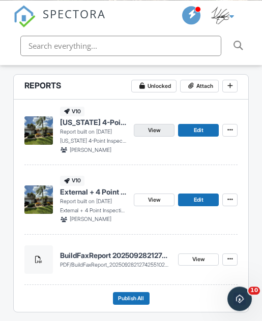
scroll to position [271, 0]
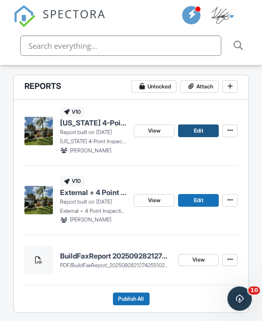
click at [202, 127] on span "Edit" at bounding box center [199, 131] width 10 height 9
click at [209, 128] on link "Edit" at bounding box center [198, 131] width 41 height 13
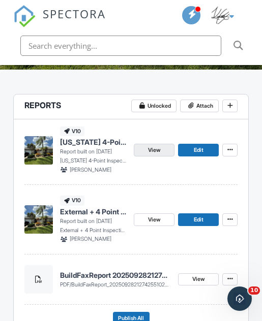
click at [165, 150] on link "View" at bounding box center [154, 150] width 41 height 13
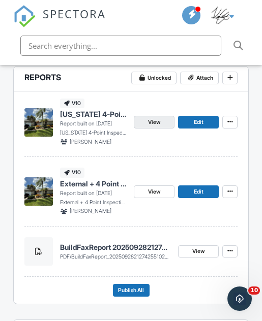
scroll to position [280, 0]
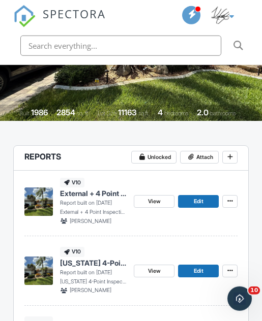
scroll to position [200, 0]
click at [204, 163] on div "Attach" at bounding box center [199, 158] width 39 height 14
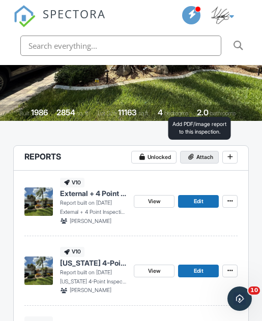
click at [207, 153] on span "Attach" at bounding box center [204, 157] width 17 height 9
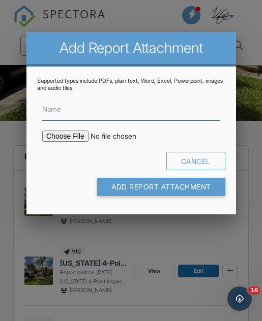
click at [132, 114] on input "Name" at bounding box center [130, 110] width 177 height 22
click at [131, 115] on input "Name" at bounding box center [130, 110] width 177 height 22
click at [132, 112] on input "Name" at bounding box center [130, 110] width 177 height 22
paste input "HOME_GS6835_10220_INSP_________CrystalClear_18_94_____C_20250911"
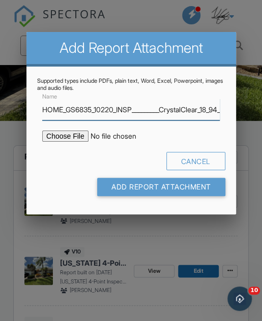
type input "HOME_GS6835_10220_INSP_________CrystalClear_18_94_____C_20250911"
click at [78, 140] on input "file" at bounding box center [120, 136] width 156 height 11
type input "C:\fakepath\HOME_GH39621_10220_INSP_________CrystalClear_18_94_____C_20250929.p…"
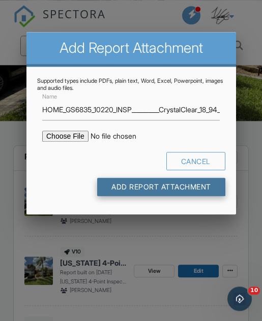
click at [178, 188] on input "Add Report Attachment" at bounding box center [161, 187] width 128 height 18
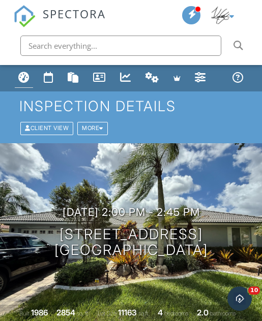
click at [23, 72] on div "Dashboard" at bounding box center [23, 77] width 11 height 11
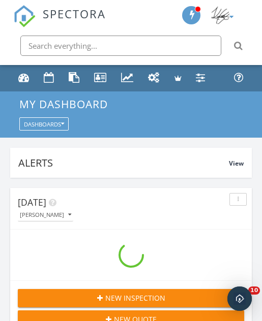
scroll to position [1739, 262]
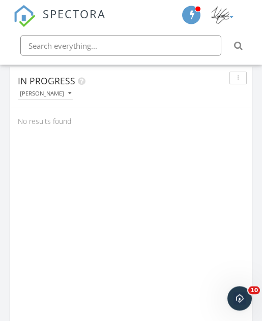
click at [59, 90] on div "[PERSON_NAME]" at bounding box center [45, 93] width 51 height 6
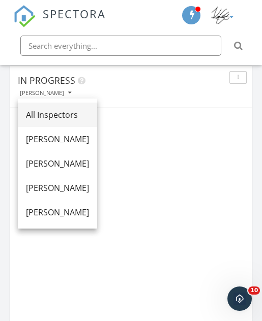
click at [74, 112] on div "All Inspectors" at bounding box center [57, 115] width 63 height 12
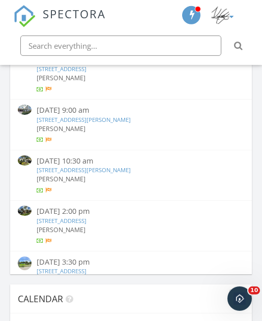
scroll to position [819, 0]
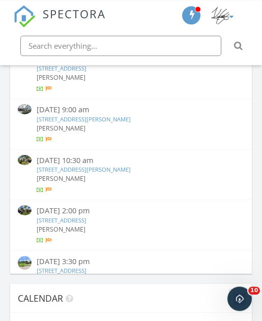
click at [109, 275] on div "[PERSON_NAME]" at bounding box center [131, 279] width 189 height 9
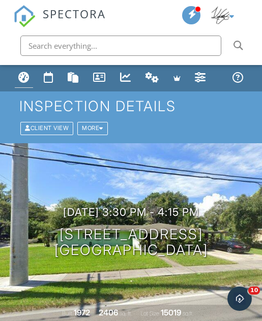
click at [24, 73] on div "Dashboard" at bounding box center [23, 77] width 11 height 11
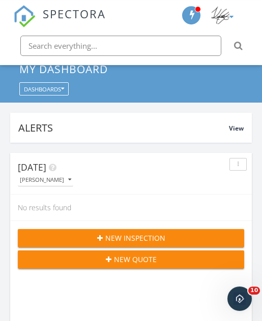
click at [59, 177] on div "[PERSON_NAME]" at bounding box center [45, 180] width 51 height 6
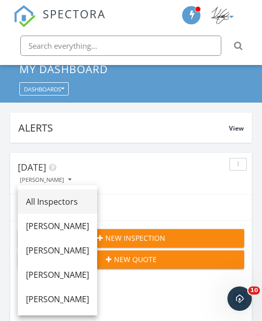
click at [77, 202] on div "All Inspectors" at bounding box center [57, 202] width 63 height 12
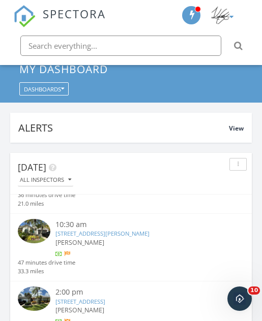
scroll to position [0, 0]
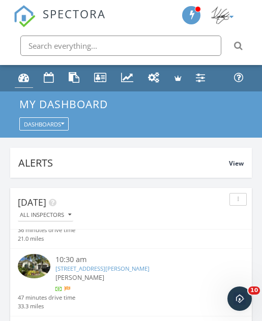
click at [29, 85] on link "Dashboard" at bounding box center [24, 78] width 18 height 19
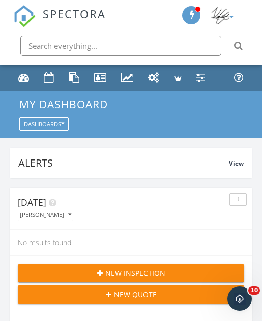
scroll to position [1739, 262]
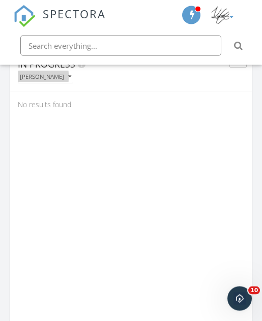
click at [68, 75] on icon "button" at bounding box center [69, 77] width 3 height 6
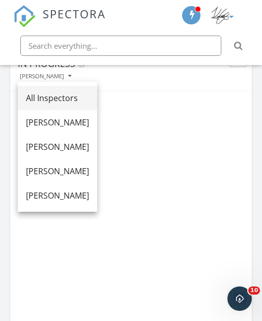
click at [86, 94] on div "All Inspectors" at bounding box center [57, 98] width 63 height 12
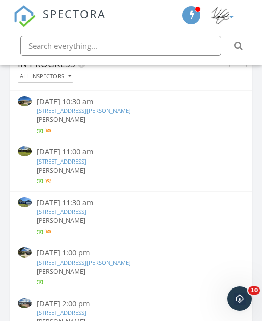
scroll to position [0, 0]
click at [86, 210] on link "664 Firestone St NE, Palm Bay, FL 32907" at bounding box center [62, 212] width 50 height 8
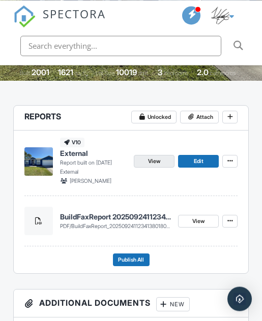
scroll to position [240, 0]
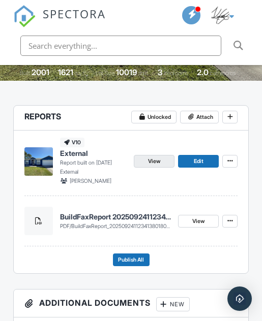
click at [156, 160] on span "View" at bounding box center [154, 161] width 12 height 9
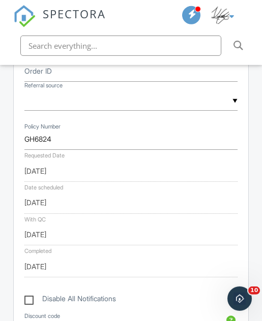
scroll to position [580, 0]
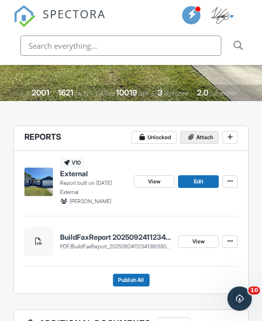
click at [206, 133] on span "Attach" at bounding box center [204, 137] width 17 height 9
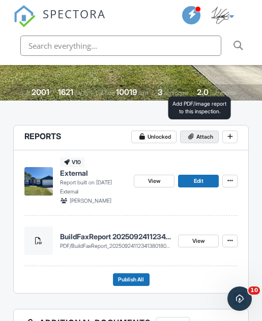
click at [207, 137] on span "Attach" at bounding box center [204, 137] width 17 height 9
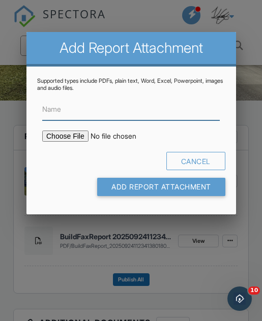
click at [166, 118] on input "Name" at bounding box center [130, 110] width 177 height 22
click at [157, 120] on input "Name" at bounding box center [130, 110] width 177 height 22
click at [155, 117] on input "Name" at bounding box center [130, 110] width 177 height 22
paste input "HOME_GH6824_10220_INSP_________CrystalClear_18_40_____C_20250929"
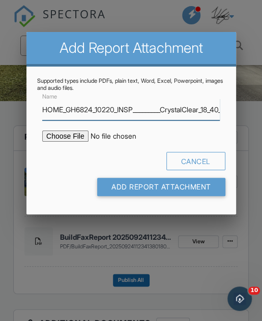
type input "HOME_GH6824_10220_INSP_________CrystalClear_18_40_____C_20250929"
click at [68, 136] on input "file" at bounding box center [120, 136] width 156 height 11
click at [144, 114] on input "HOME_GH6824_10220_INSP_________CrystalClear_18_40_____C_20250929" at bounding box center [130, 110] width 177 height 22
click at [143, 114] on input "HOME_GH6824_10220_INSP_________CrystalClear_18_40_____C_20250929" at bounding box center [130, 110] width 177 height 22
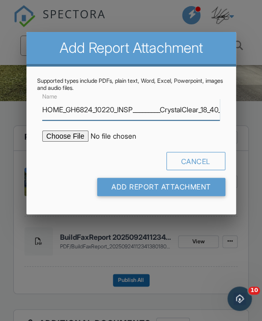
click at [180, 115] on input "HOME_GH6824_10220_INSP_________CrystalClear_18_40_____C_20250929" at bounding box center [130, 110] width 177 height 22
click at [174, 116] on input "HOME_GH6824_10220_INSP_________CrystalClear_18_40_____C_20250929" at bounding box center [130, 110] width 177 height 22
click at [76, 142] on input "file" at bounding box center [120, 136] width 156 height 11
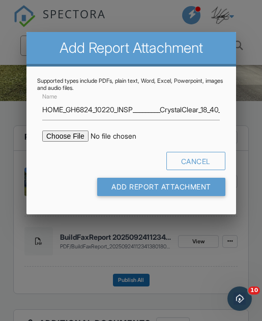
type input "C:\fakepath\HOME_GH6824_10220_INSP_________CrystalClear_18_40_____C_20250929.pdf"
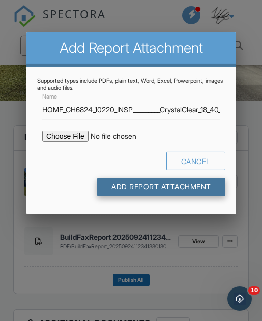
click at [199, 188] on input "Add Report Attachment" at bounding box center [161, 187] width 128 height 18
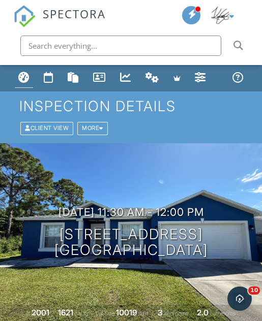
click at [28, 78] on div "Dashboard" at bounding box center [23, 77] width 11 height 11
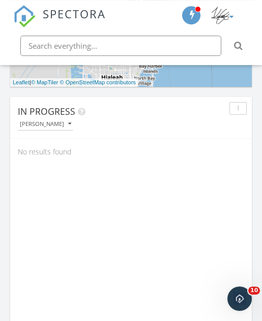
click at [60, 129] on button "[PERSON_NAME]" at bounding box center [45, 124] width 55 height 12
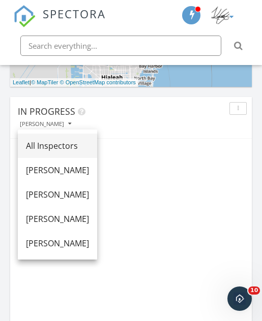
click at [81, 146] on div "All Inspectors" at bounding box center [57, 146] width 63 height 12
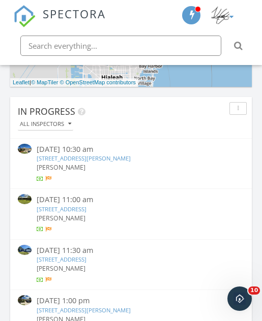
click at [86, 209] on link "12820 83rd St, Fellsmere, FL 32948" at bounding box center [62, 209] width 50 height 8
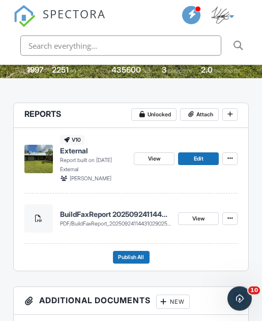
scroll to position [243, 0]
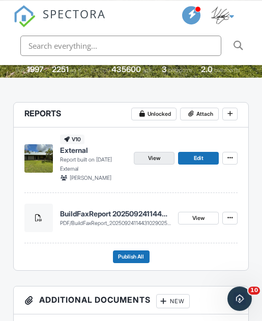
click at [165, 154] on link "View" at bounding box center [154, 158] width 41 height 13
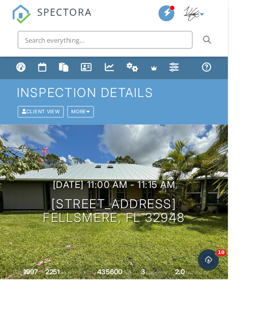
scroll to position [271, 0]
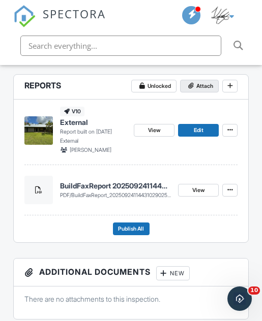
click at [202, 87] on span "Attach" at bounding box center [204, 86] width 17 height 9
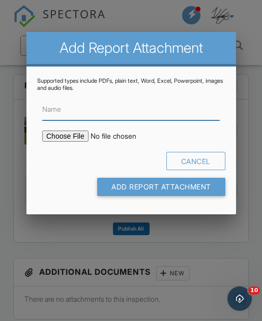
click at [115, 103] on input "Name" at bounding box center [130, 110] width 177 height 22
click at [111, 110] on input "Name" at bounding box center [130, 110] width 177 height 22
click at [105, 107] on input "Name" at bounding box center [130, 110] width 177 height 22
paste input "HOME_GH5400_10220_INSP_________CrystalClear_18_40_____C_20250929"
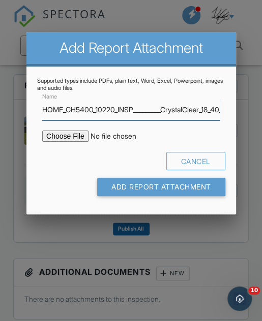
type input "HOME_GH5400_10220_INSP_________CrystalClear_18_40_____C_20250929"
click at [65, 138] on input "file" at bounding box center [120, 136] width 156 height 11
type input "C:\fakepath\HOME_GH5400_10220_INSP_________CrystalClear_18_40_____C_20250929.pdf"
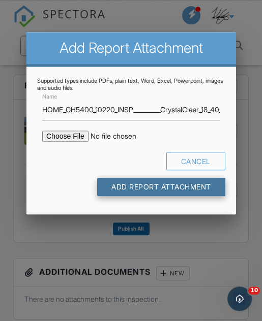
click at [176, 187] on input "Add Report Attachment" at bounding box center [161, 187] width 128 height 18
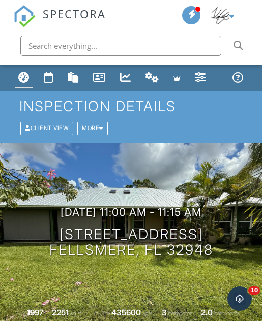
click at [25, 79] on div "Dashboard" at bounding box center [23, 77] width 11 height 11
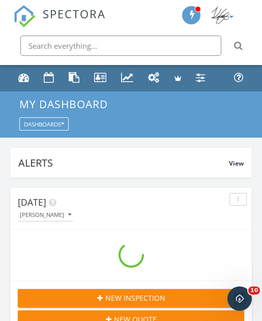
scroll to position [1739, 262]
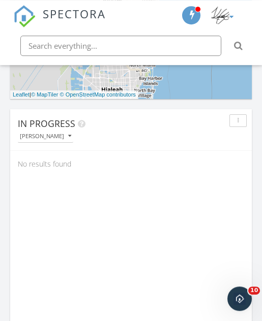
click at [68, 137] on icon "button" at bounding box center [69, 136] width 3 height 6
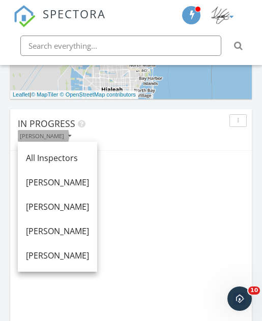
click at [55, 136] on div "[PERSON_NAME]" at bounding box center [45, 136] width 51 height 6
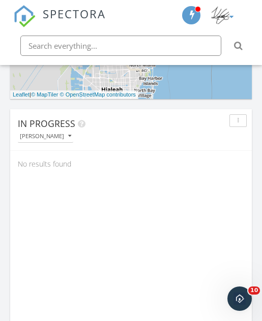
click at [59, 141] on button "[PERSON_NAME]" at bounding box center [45, 136] width 55 height 12
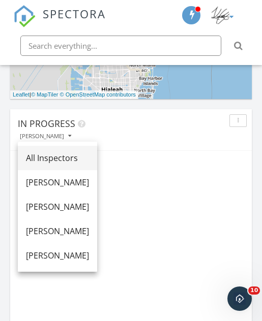
click at [70, 156] on div "All Inspectors" at bounding box center [57, 158] width 63 height 12
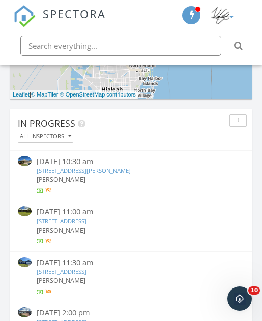
click at [123, 168] on link "239 Abernathy Cir, Palm Bay, FL 32909" at bounding box center [84, 171] width 94 height 8
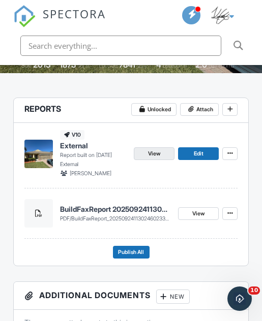
click at [159, 156] on span "View" at bounding box center [154, 153] width 12 height 9
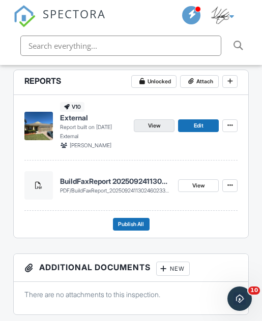
click at [168, 123] on link "View" at bounding box center [154, 125] width 41 height 13
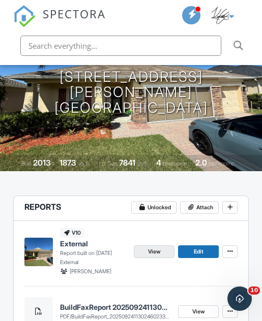
scroll to position [162, 0]
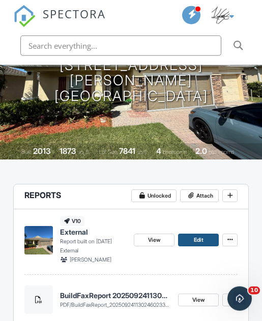
click at [211, 240] on link "Edit" at bounding box center [198, 240] width 41 height 13
click at [194, 243] on span "Edit" at bounding box center [199, 240] width 10 height 9
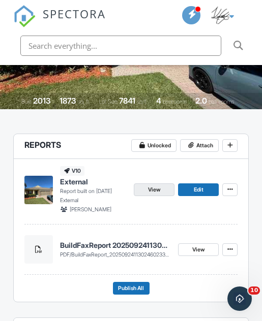
click at [161, 190] on link "View" at bounding box center [154, 189] width 41 height 13
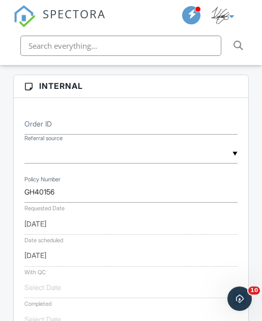
scroll to position [531, 0]
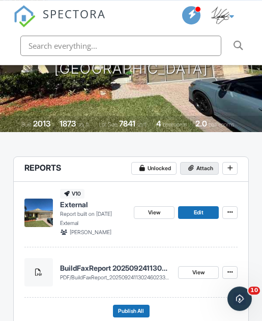
click at [202, 166] on span "Attach" at bounding box center [204, 168] width 17 height 9
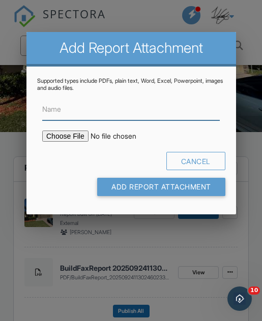
click at [164, 120] on input "Name" at bounding box center [130, 110] width 177 height 22
click at [109, 108] on input "Name" at bounding box center [130, 110] width 177 height 22
click at [108, 114] on input "Name" at bounding box center [130, 110] width 177 height 22
paste input "HOME_GH40156_10220_INSP_________CrystalClear_18_40_____C_20250929"
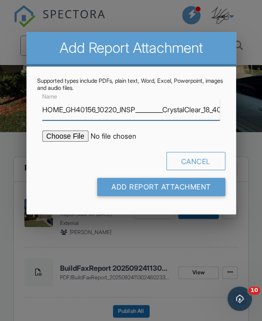
type input "HOME_GH40156_10220_INSP_________CrystalClear_18_40_____C_20250929"
click at [84, 141] on input "file" at bounding box center [120, 136] width 156 height 11
type input "C:\fakepath\HOME_GH40156_10220_INSP_________CrystalClear_18_40_____C_20250929.p…"
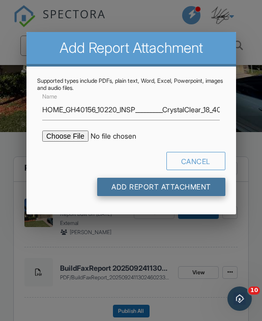
click at [176, 189] on input "Add Report Attachment" at bounding box center [161, 187] width 128 height 18
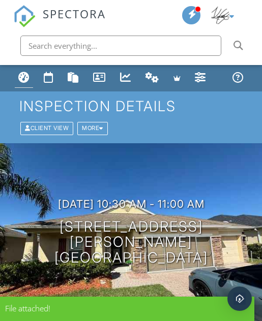
click at [27, 76] on div "Dashboard" at bounding box center [23, 77] width 11 height 11
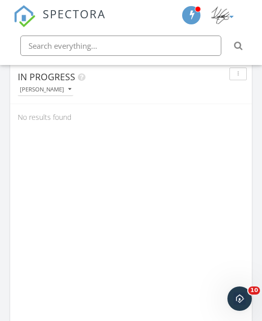
scroll to position [731, 0]
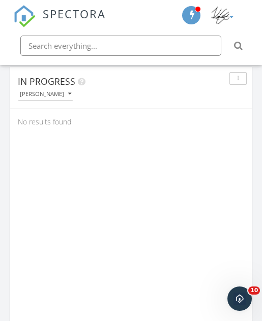
click at [61, 97] on button "[PERSON_NAME]" at bounding box center [45, 94] width 55 height 12
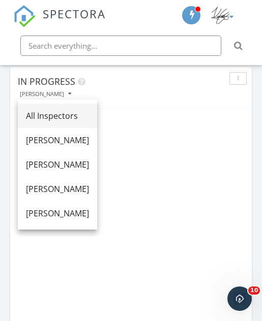
click at [75, 116] on div "All Inspectors" at bounding box center [57, 116] width 63 height 12
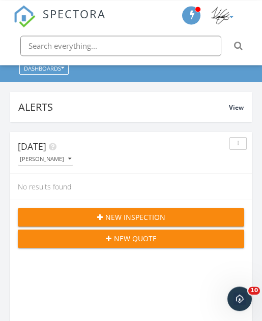
scroll to position [0, 0]
